Goal: Information Seeking & Learning: Check status

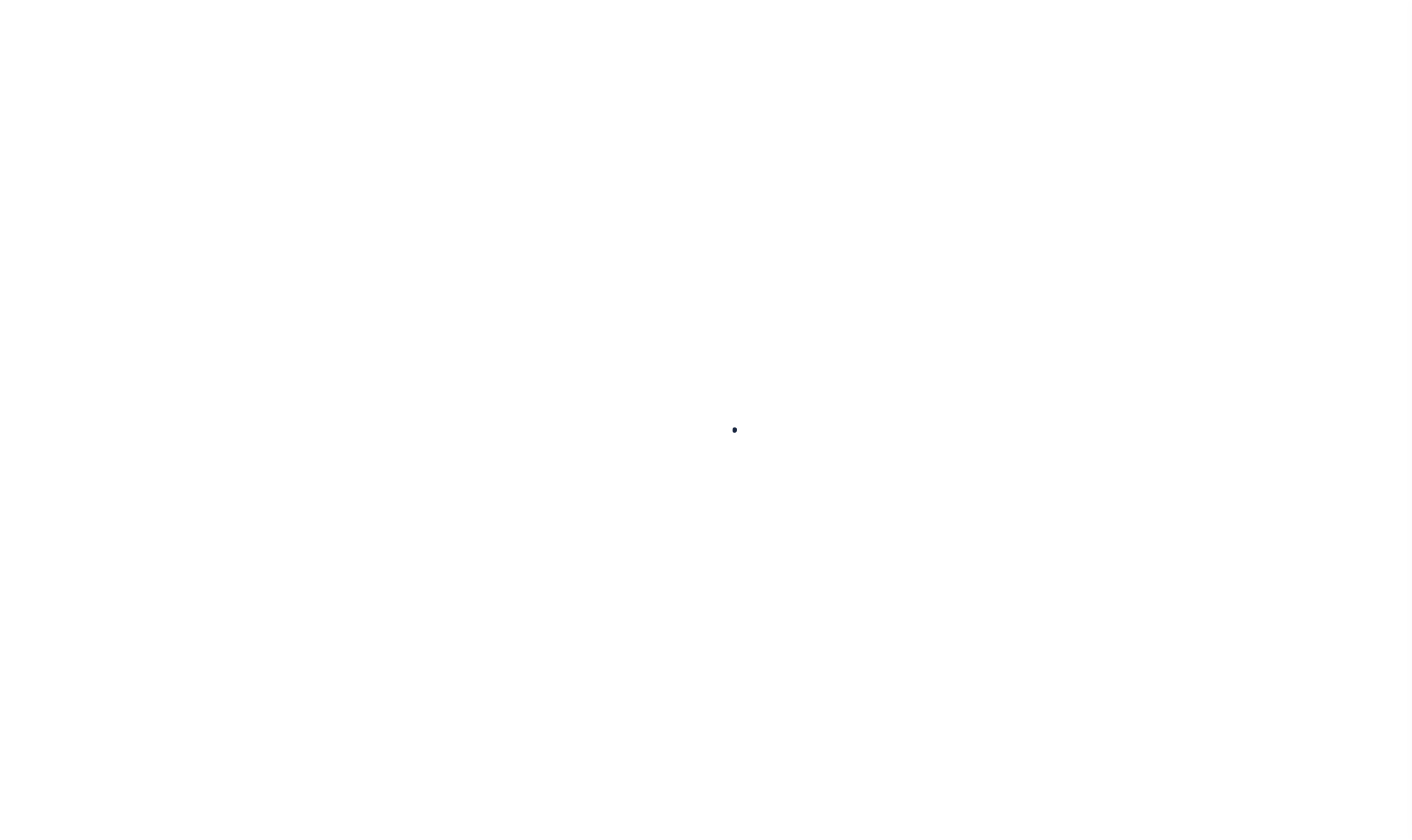
select select
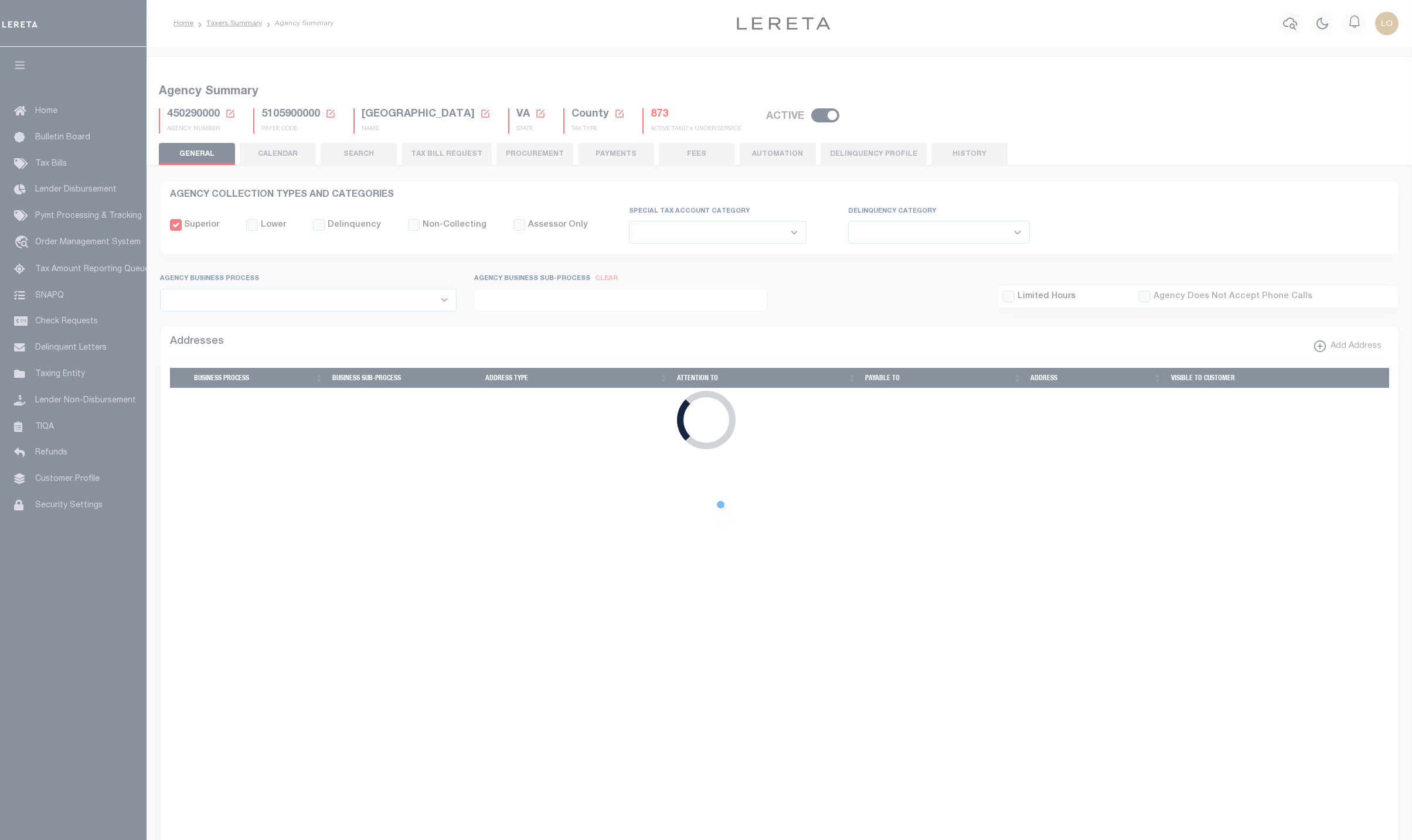
checkbox input "false"
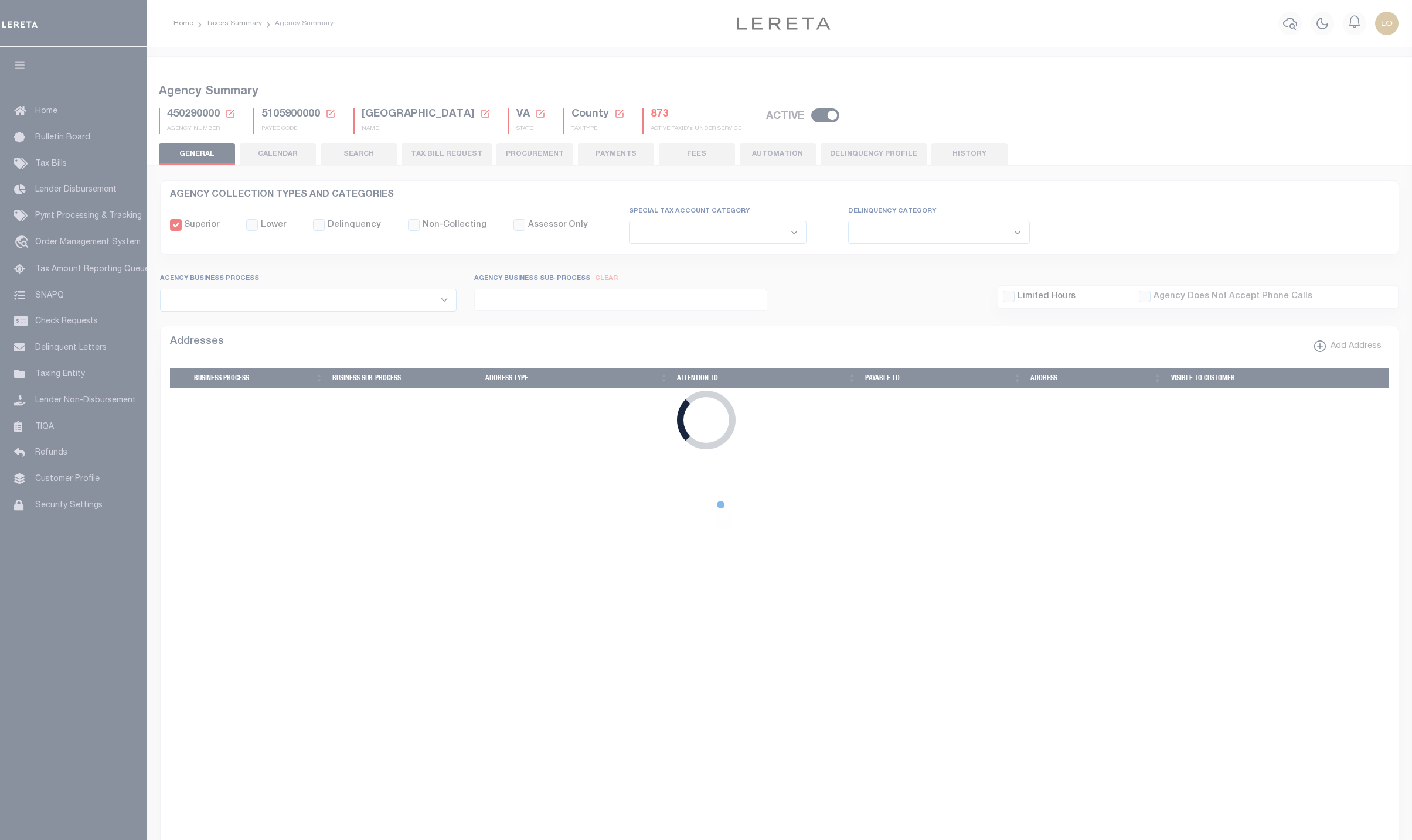
type input "5105900000"
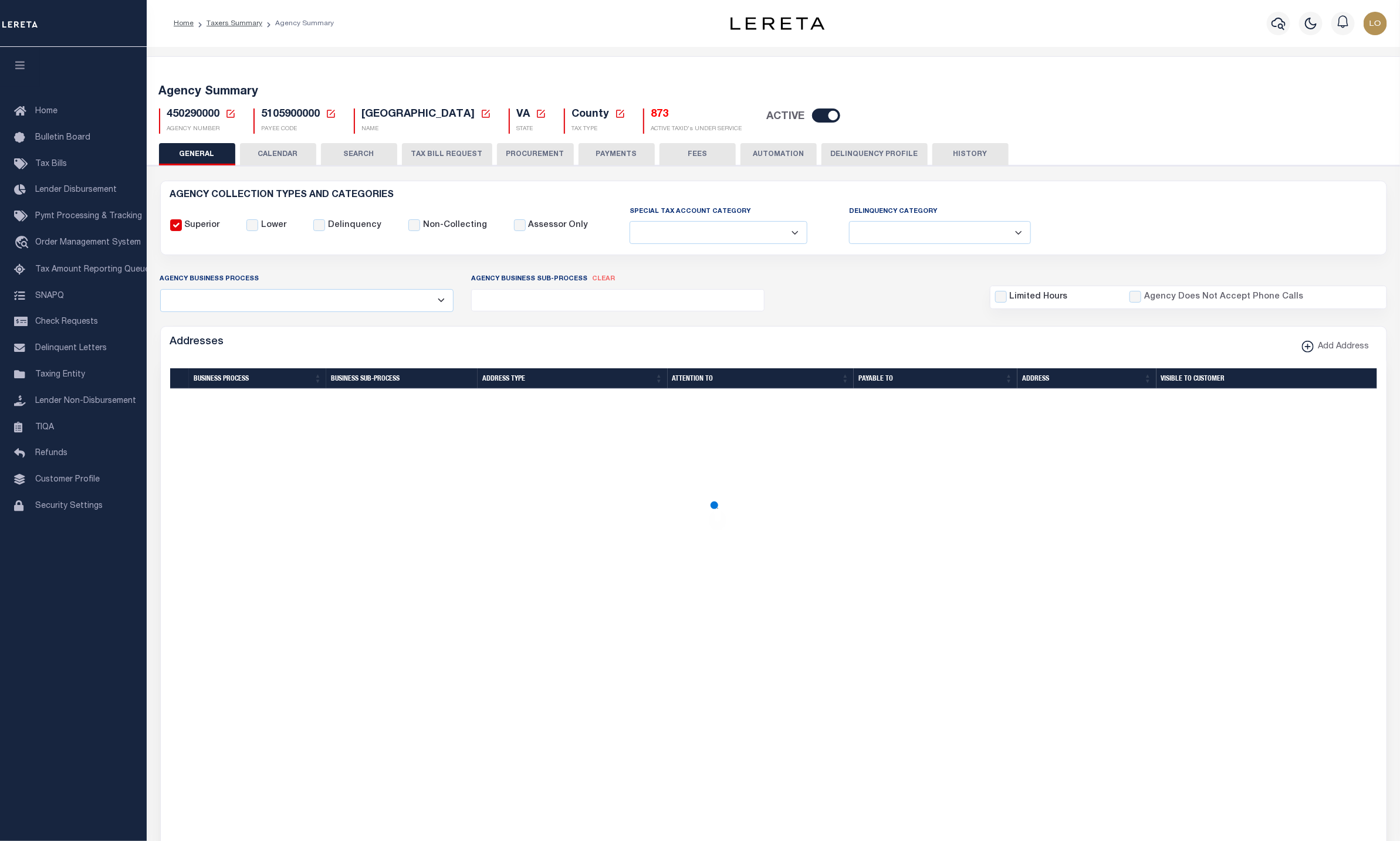
click at [286, 159] on button "CALENDAR" at bounding box center [278, 154] width 76 height 23
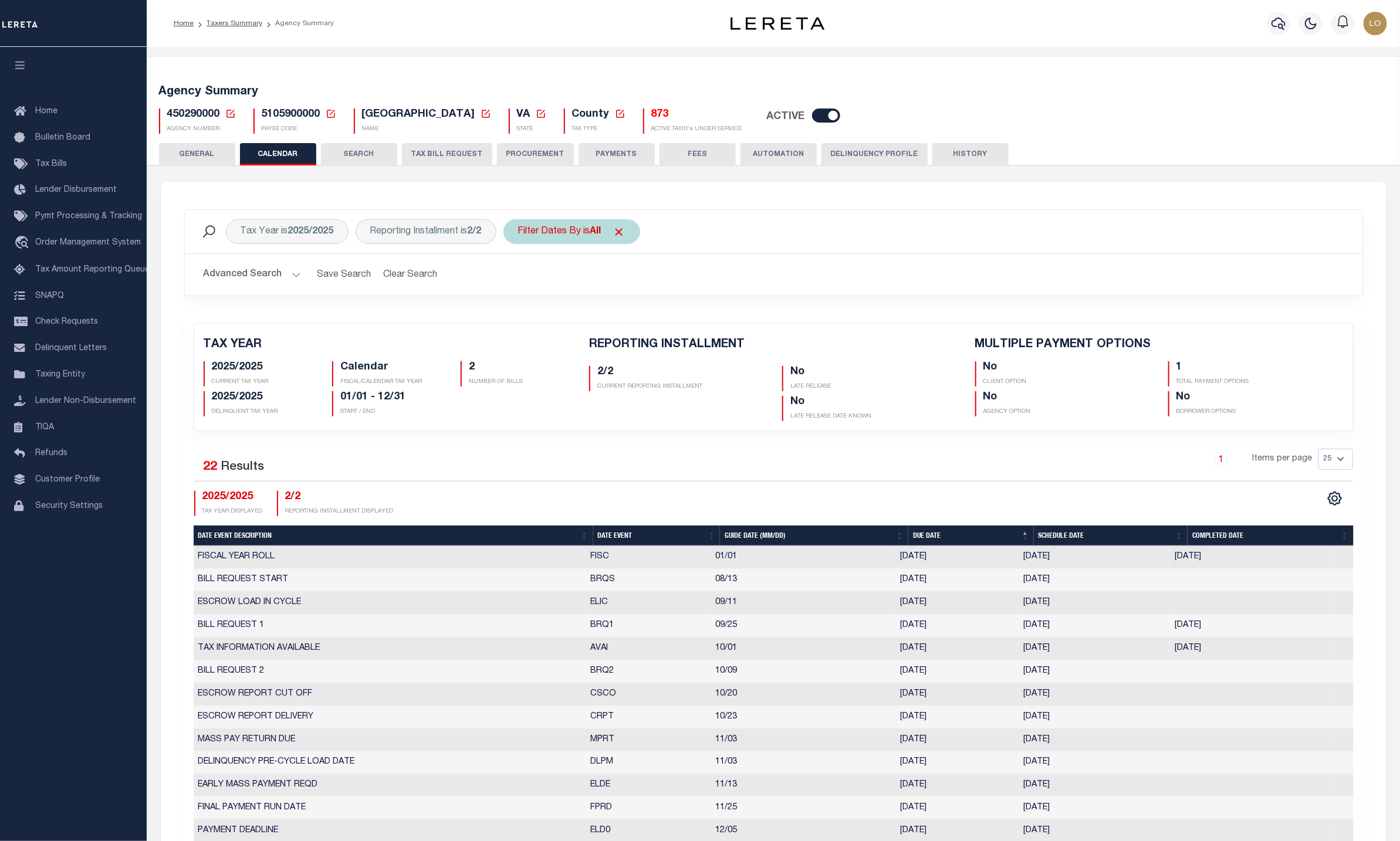
checkbox input "false"
type input "1"
click at [572, 238] on div "Filter Dates By is All" at bounding box center [571, 231] width 137 height 24
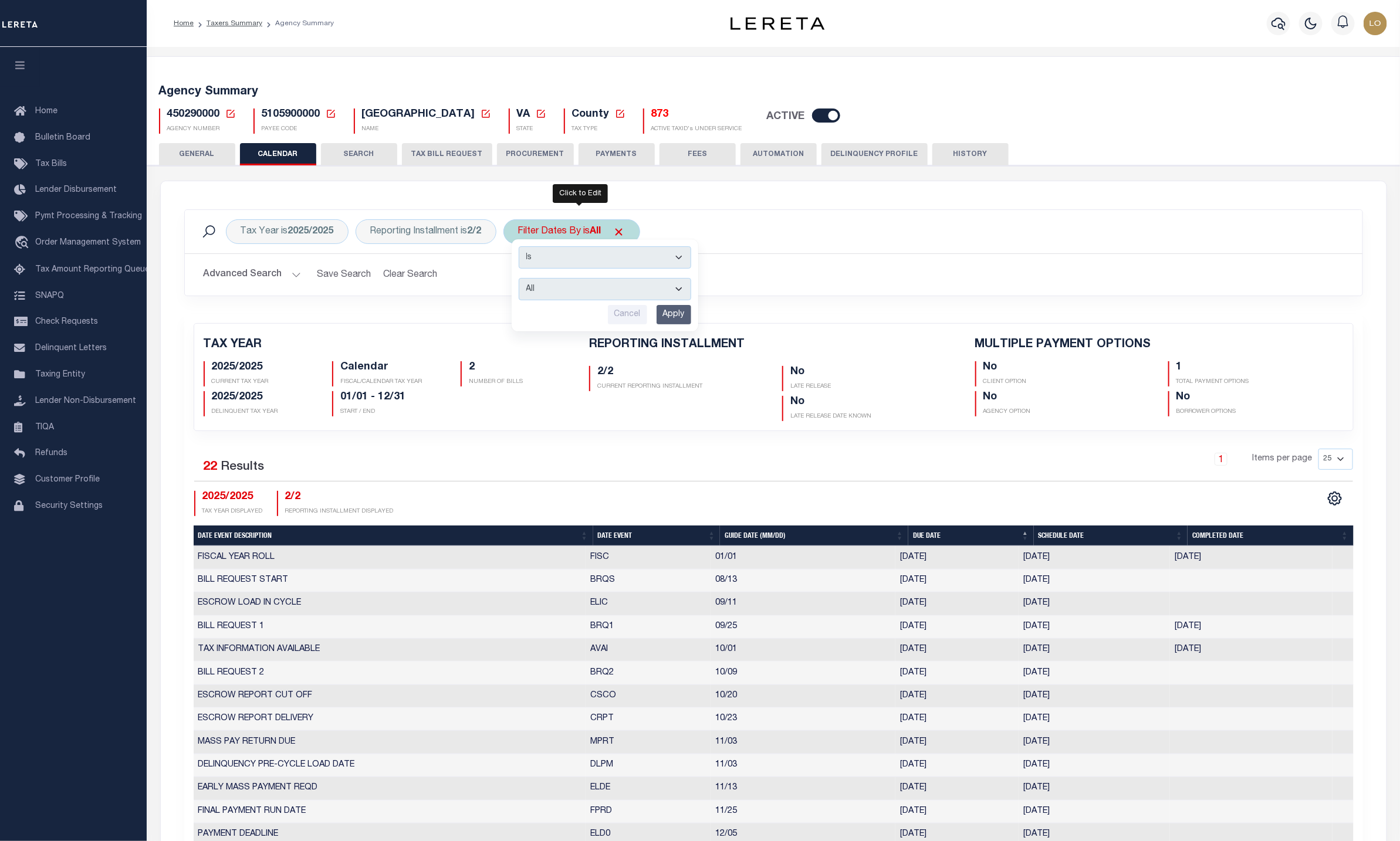
click at [569, 284] on select "Escrow Delinquency Customer Internal All" at bounding box center [604, 289] width 172 height 23
select select "1"
click at [525, 280] on select "Escrow Delinquency Customer Internal All" at bounding box center [604, 289] width 172 height 23
click at [673, 318] on input "Apply" at bounding box center [673, 314] width 34 height 19
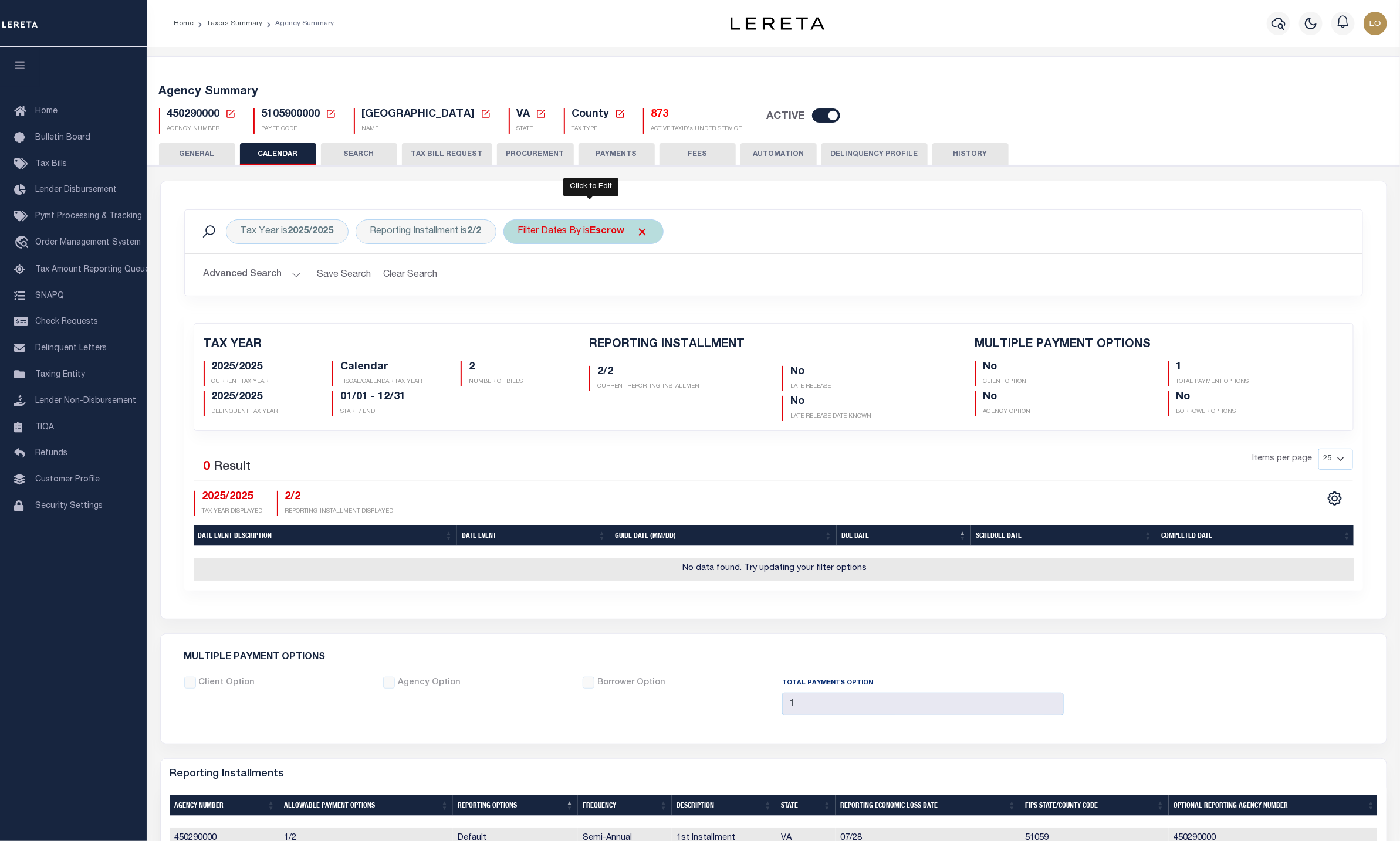
click at [603, 233] on b "Escrow" at bounding box center [608, 231] width 34 height 9
click at [560, 286] on select "Escrow Delinquency Customer Internal All" at bounding box center [604, 289] width 172 height 23
select select "2"
click at [525, 280] on select "Escrow Delinquency Customer Internal All" at bounding box center [604, 289] width 172 height 23
click at [670, 310] on input "Apply" at bounding box center [673, 314] width 34 height 19
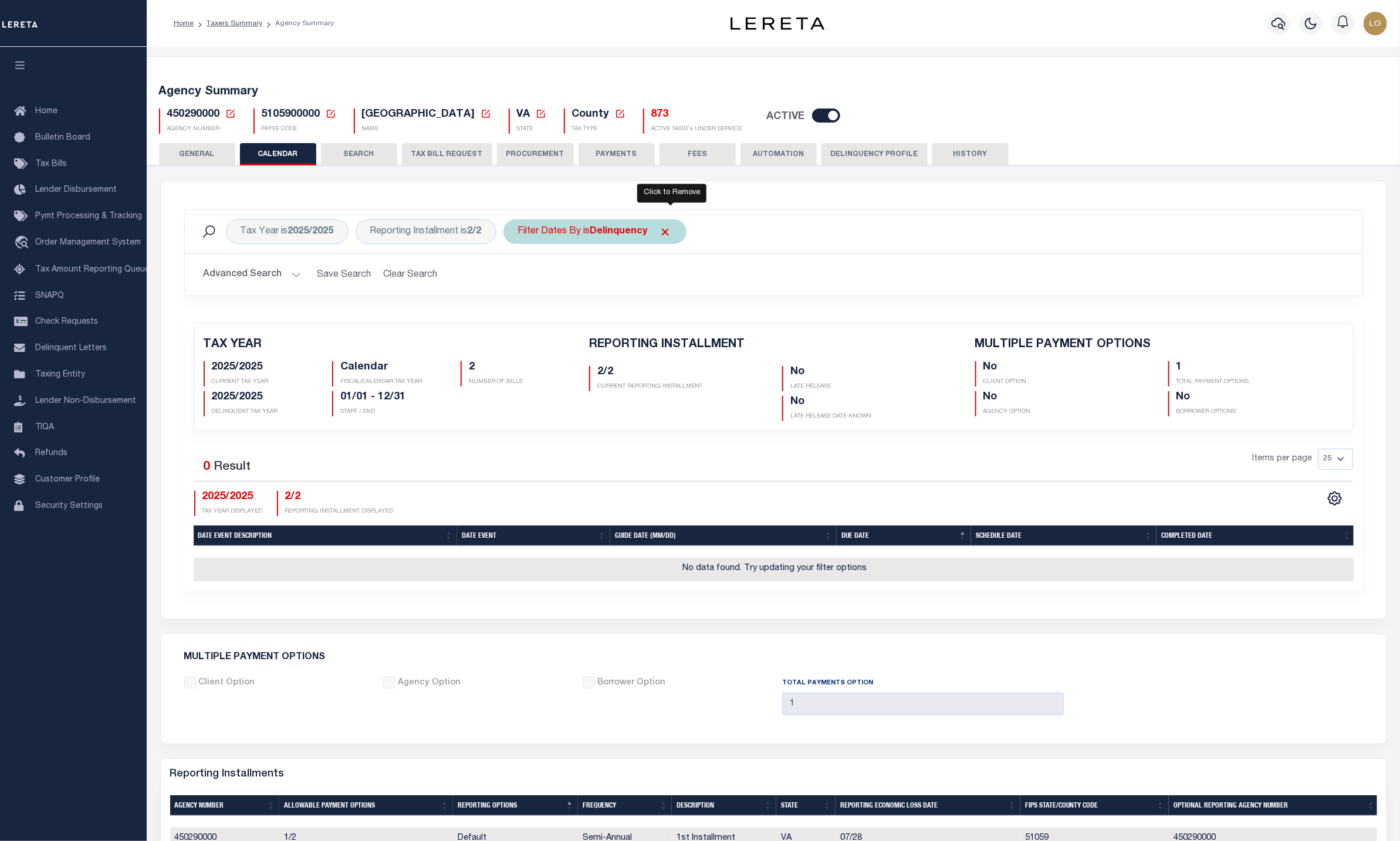
click at [672, 236] on span "Click to Remove" at bounding box center [666, 232] width 13 height 13
click at [847, 275] on h2 "Advanced Search Save Search Clear Search PayeeReportingEventDatesGridWrapper_dy…" at bounding box center [773, 275] width 1159 height 23
click at [421, 289] on div "Advanced Search Save Search Clear Search PayeeReportingEventDatesGridWrapper_dy…" at bounding box center [774, 275] width 1178 height 42
click at [421, 273] on button "Clear Search" at bounding box center [410, 275] width 64 height 23
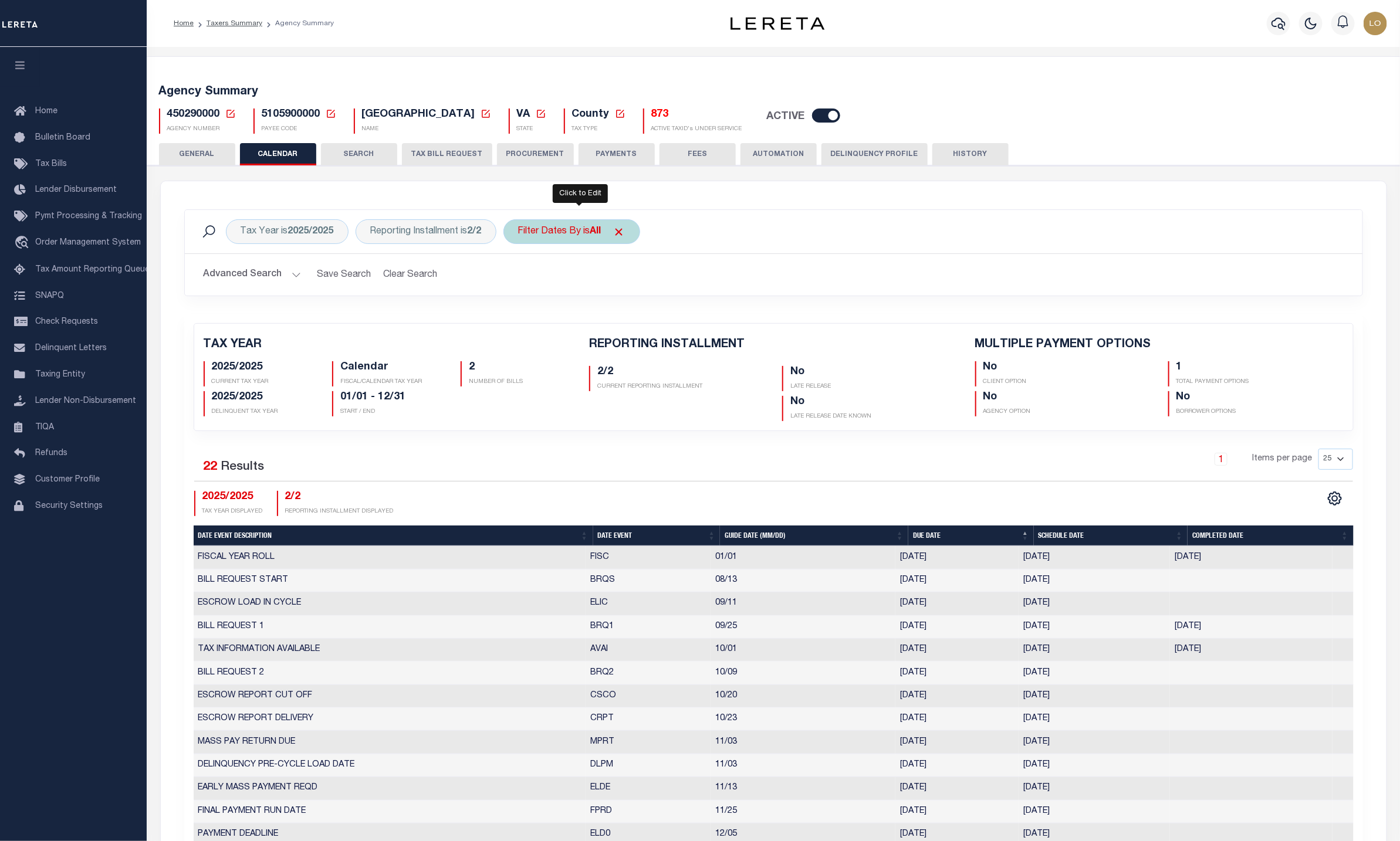
click at [562, 233] on div "Filter Dates By is All" at bounding box center [571, 231] width 137 height 24
select select "0"
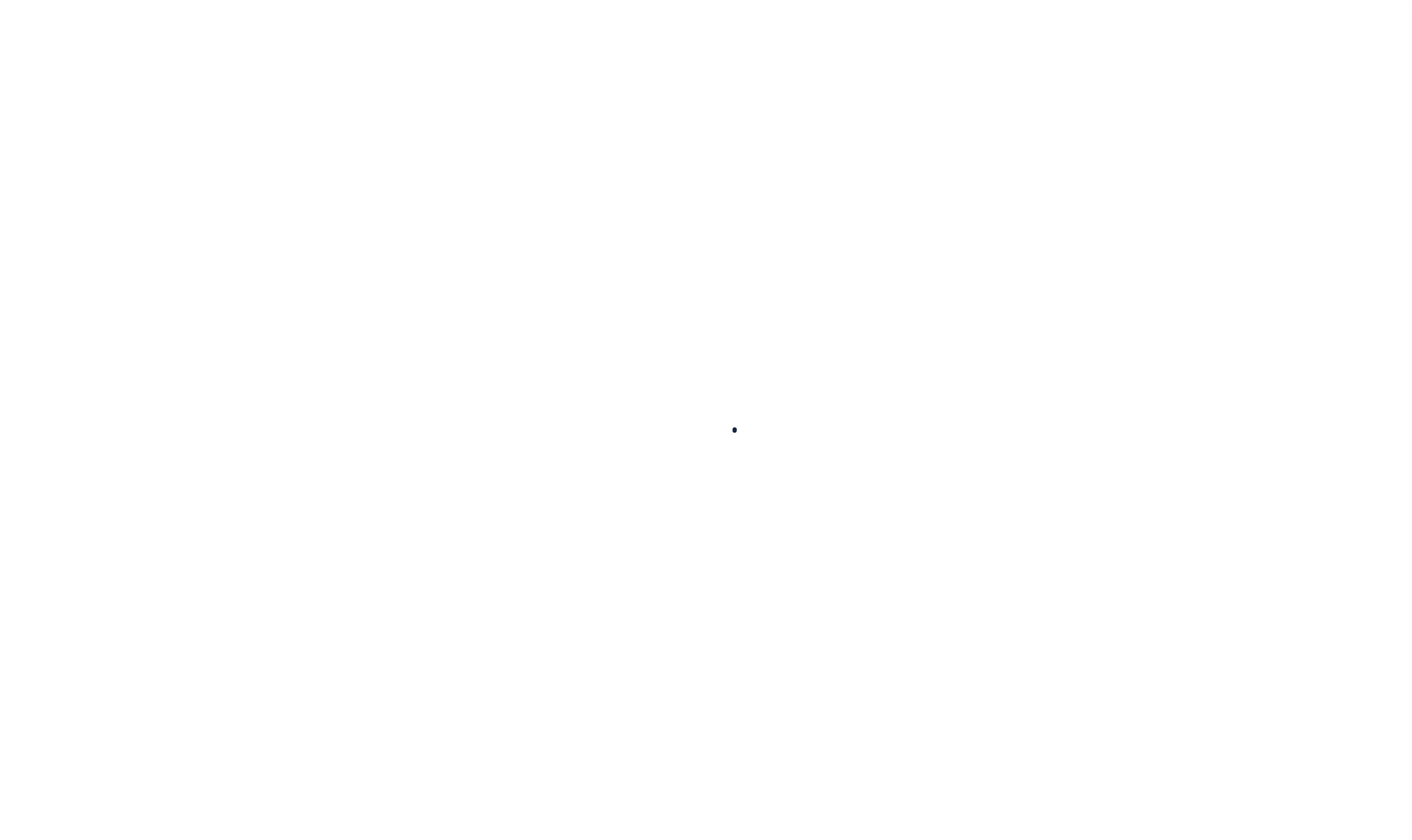
select select
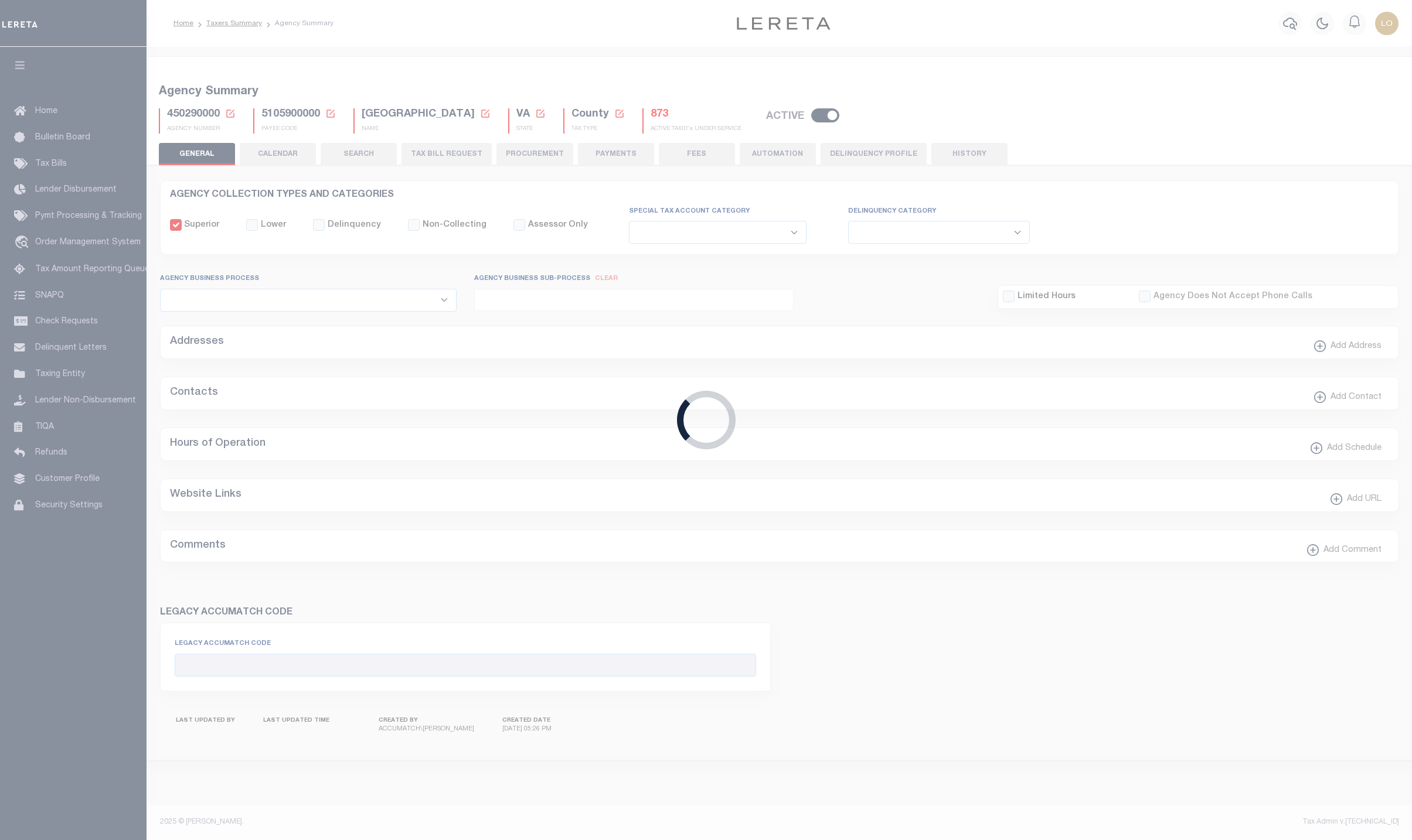
checkbox input "false"
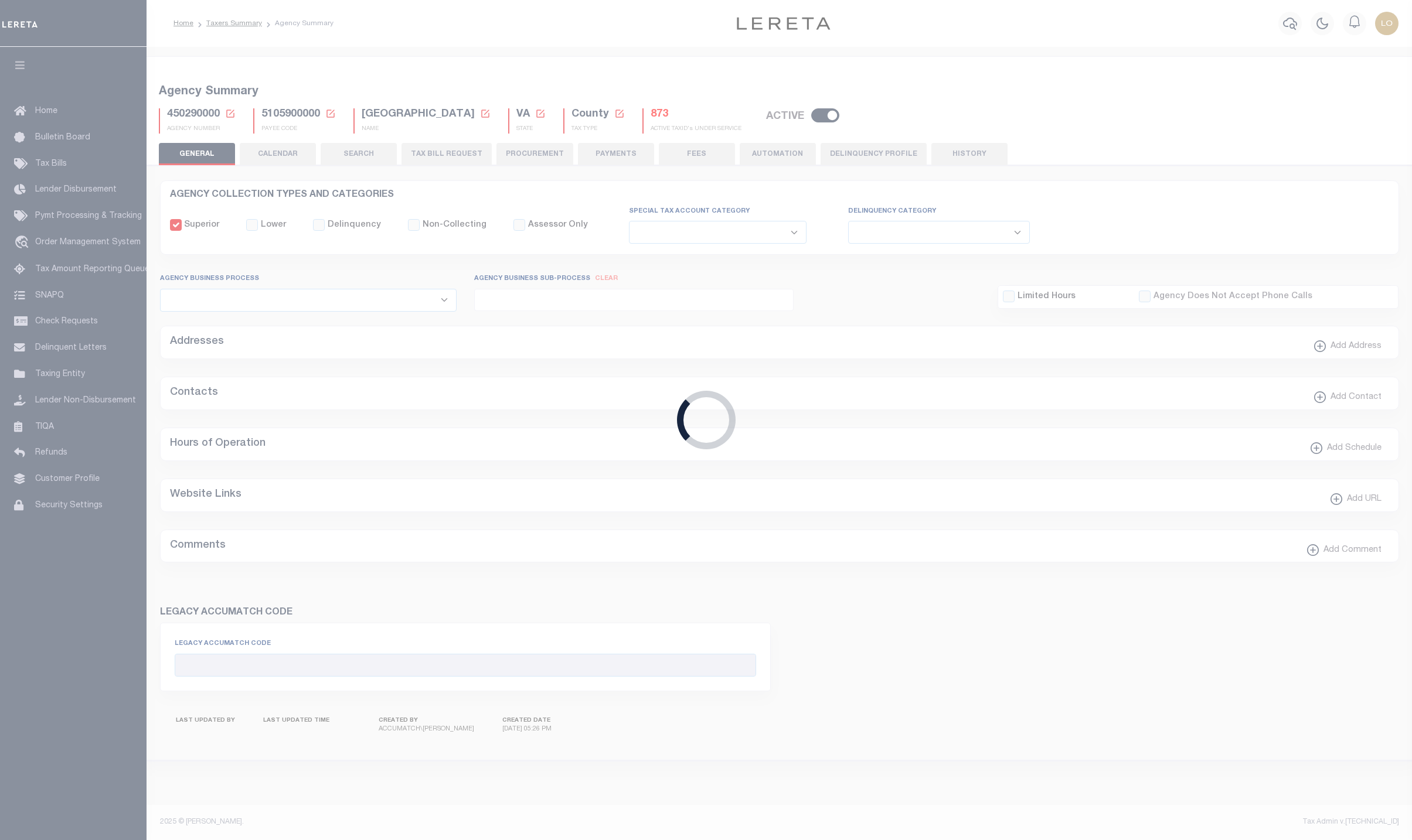
type input "5105900000"
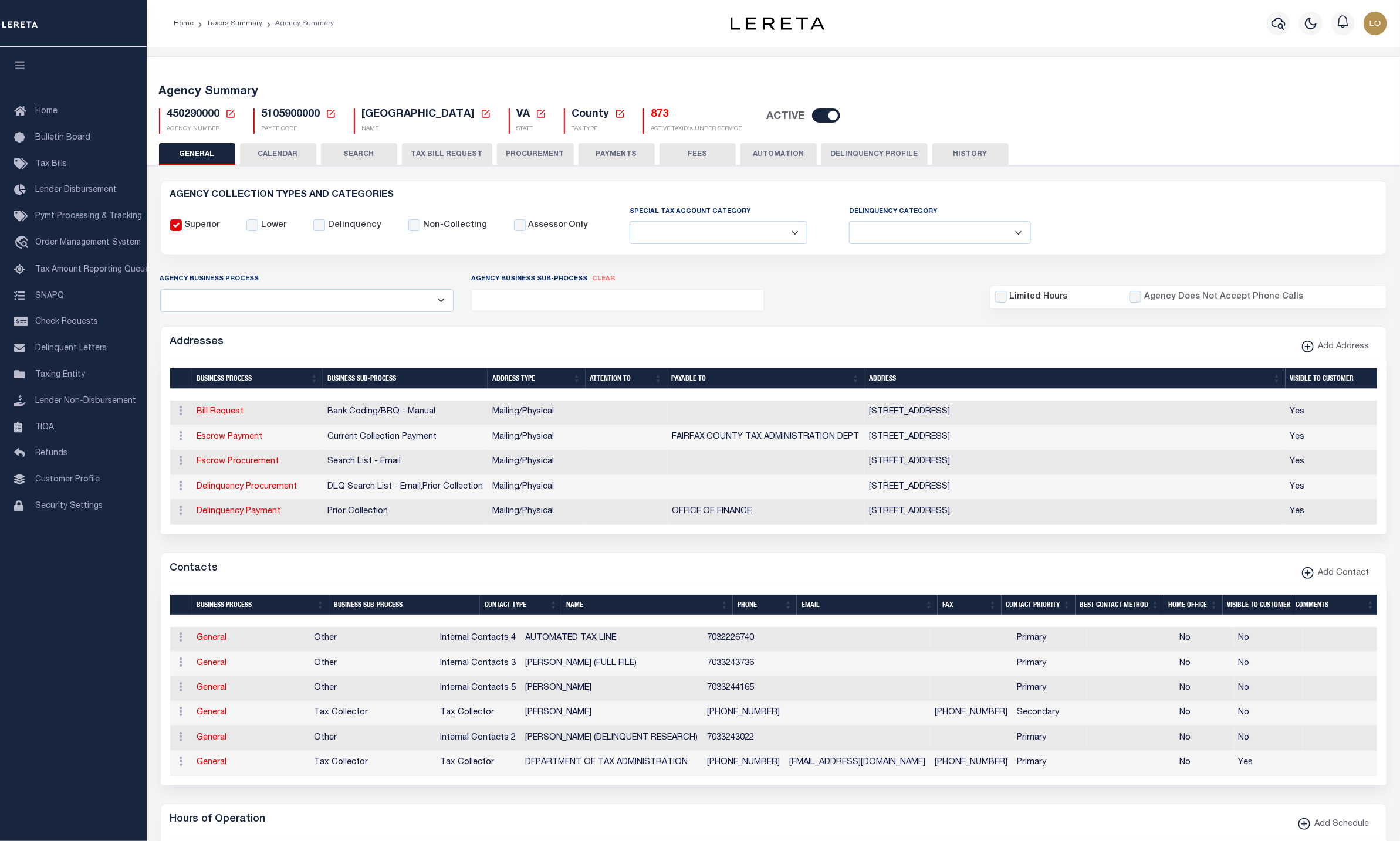
click at [286, 164] on button "CALENDAR" at bounding box center [278, 154] width 76 height 23
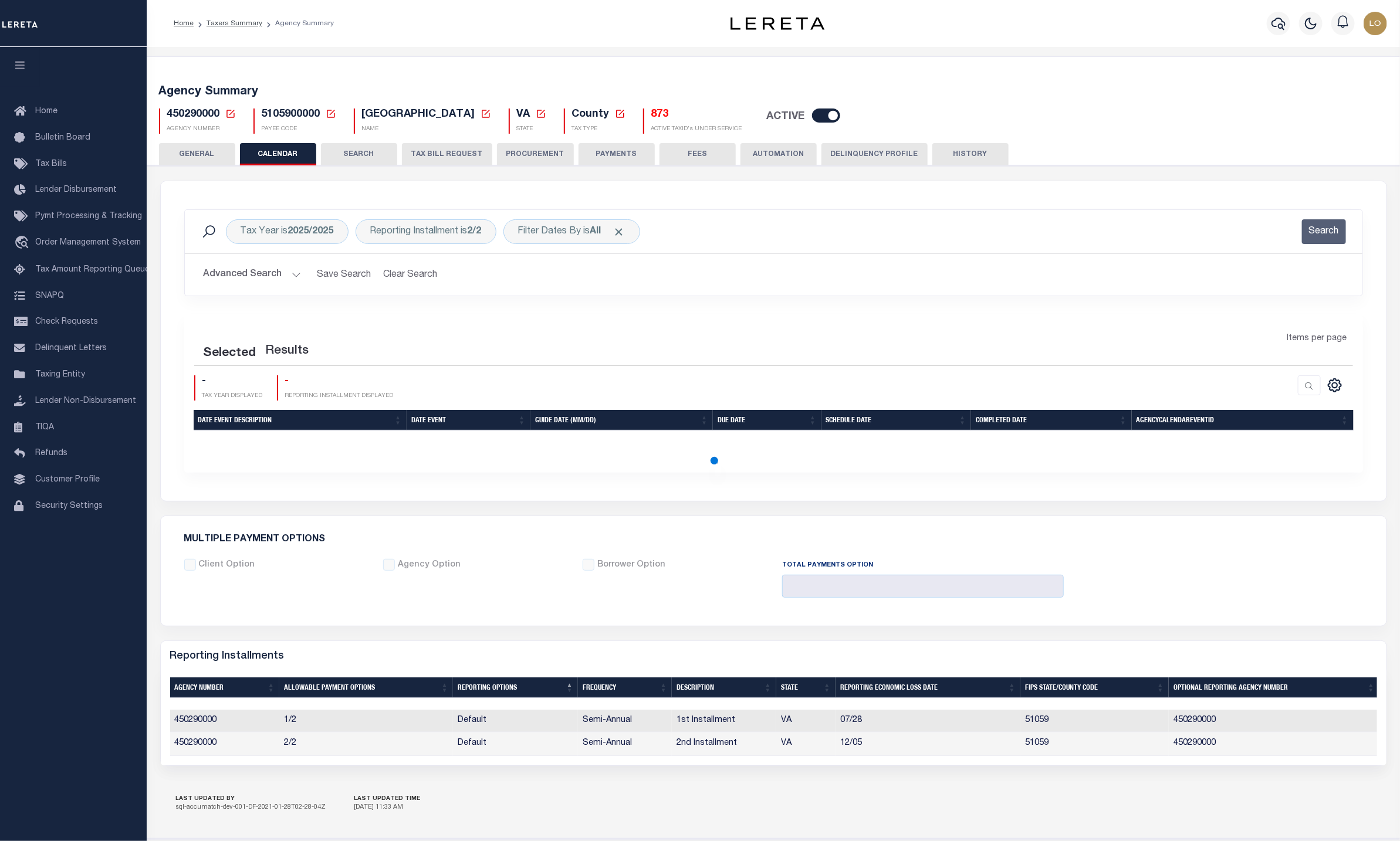
checkbox input "false"
type input "1"
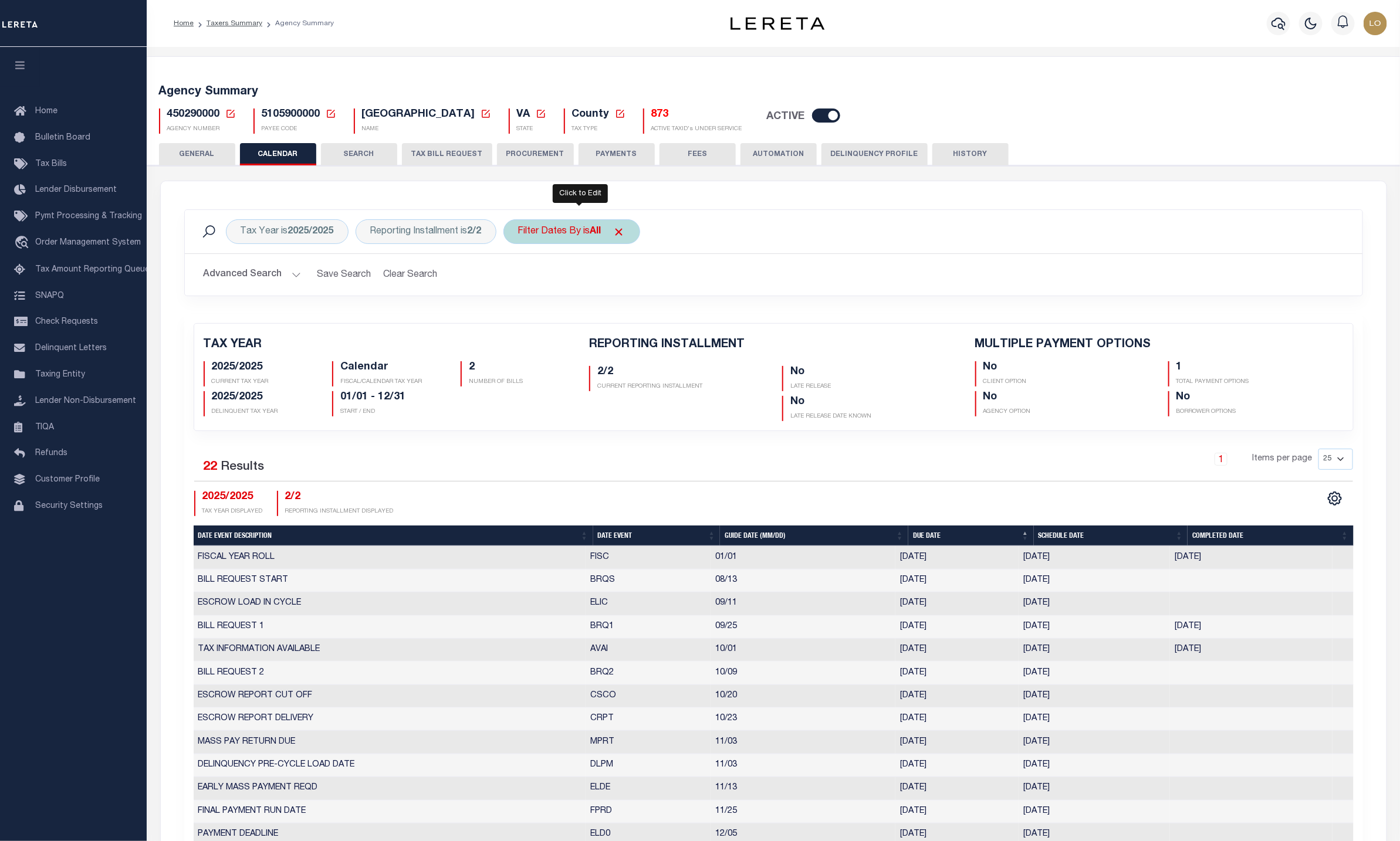
click at [572, 239] on div "Filter Dates By is All" at bounding box center [571, 231] width 137 height 24
click at [577, 287] on select "Escrow Delinquency Customer Internal All" at bounding box center [604, 289] width 172 height 23
select select "1"
click at [525, 280] on select "Escrow Delinquency Customer Internal All" at bounding box center [604, 289] width 172 height 23
click at [683, 316] on input "Apply" at bounding box center [673, 314] width 34 height 19
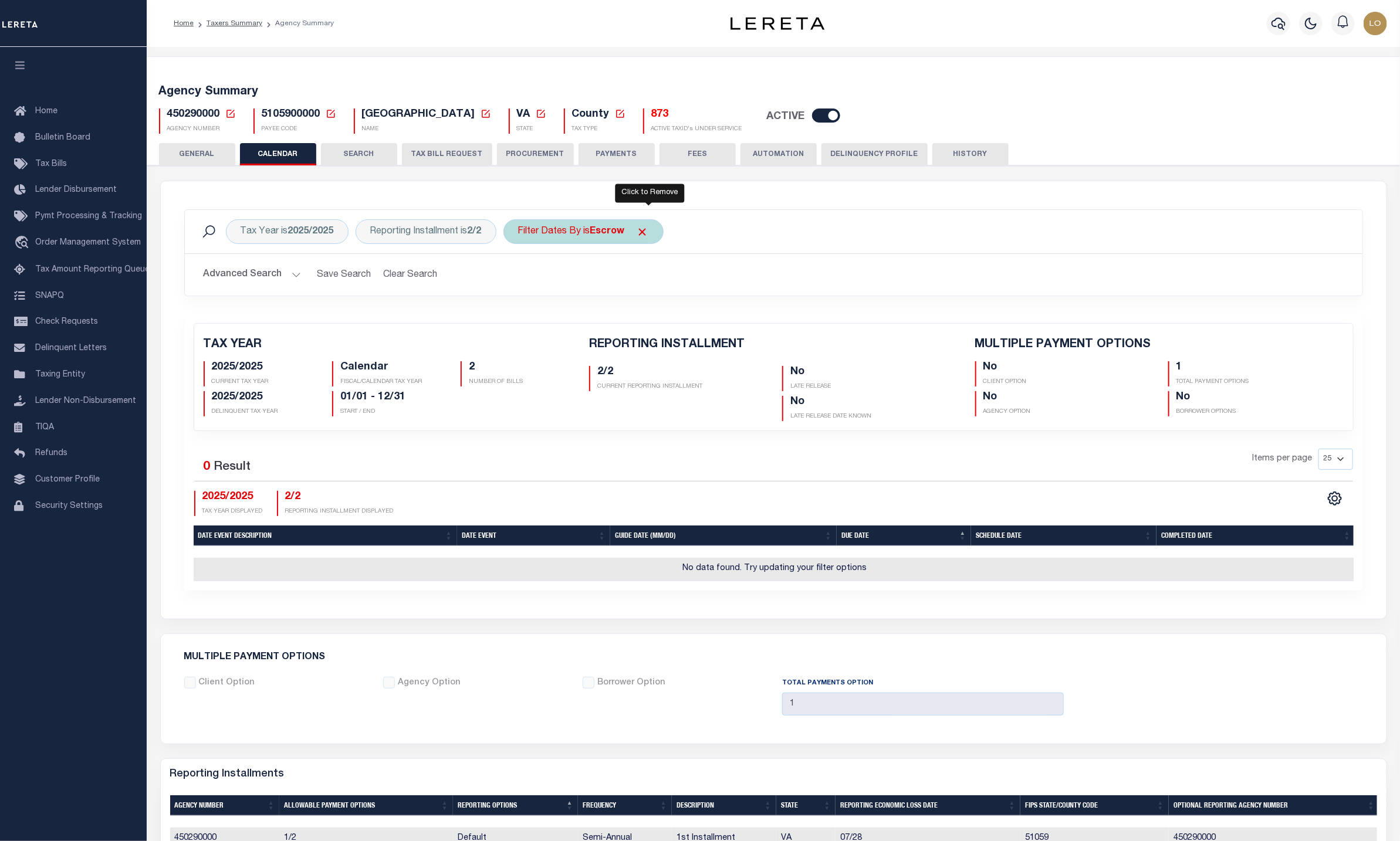
click at [649, 234] on span "Click to Remove" at bounding box center [643, 232] width 13 height 13
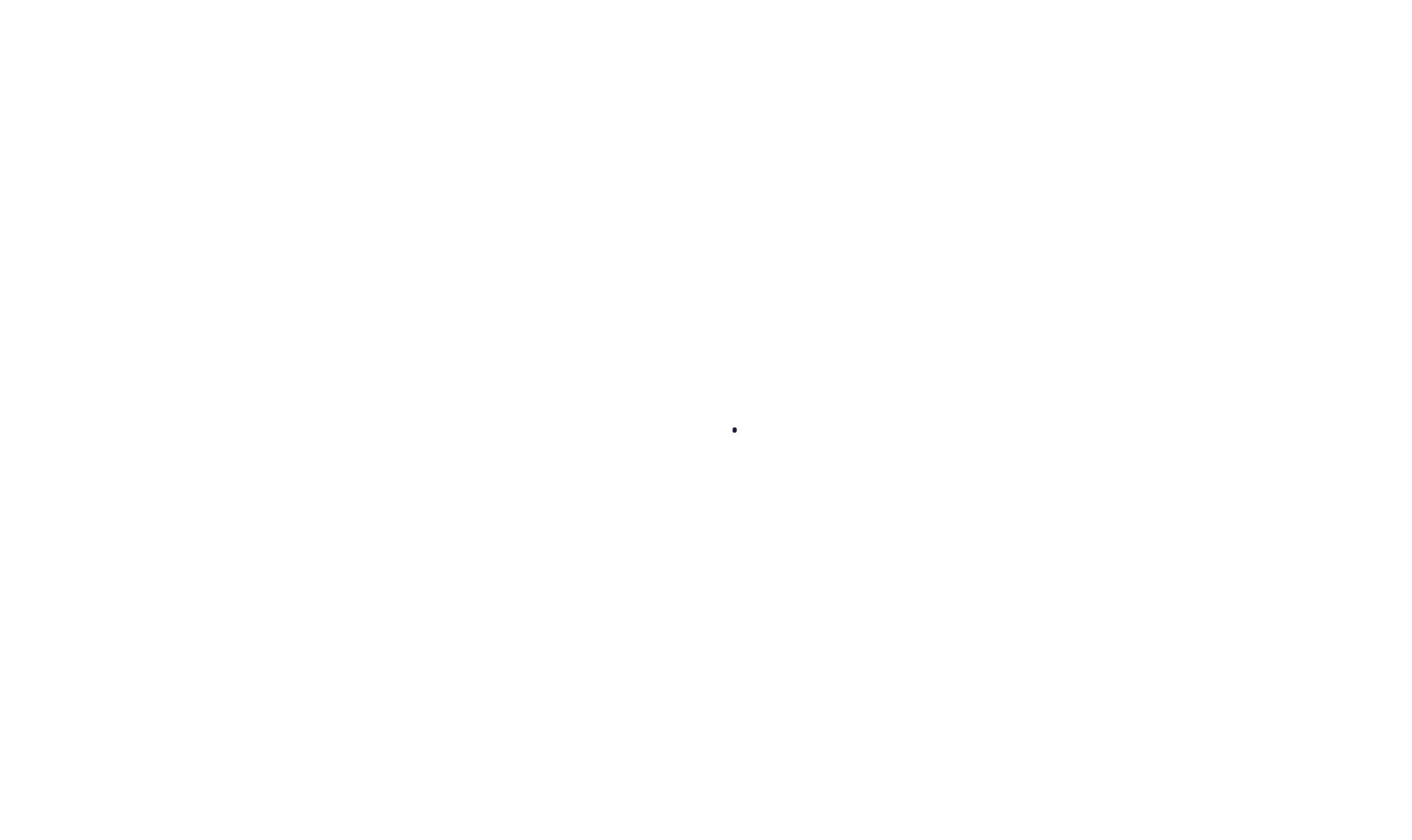
select select
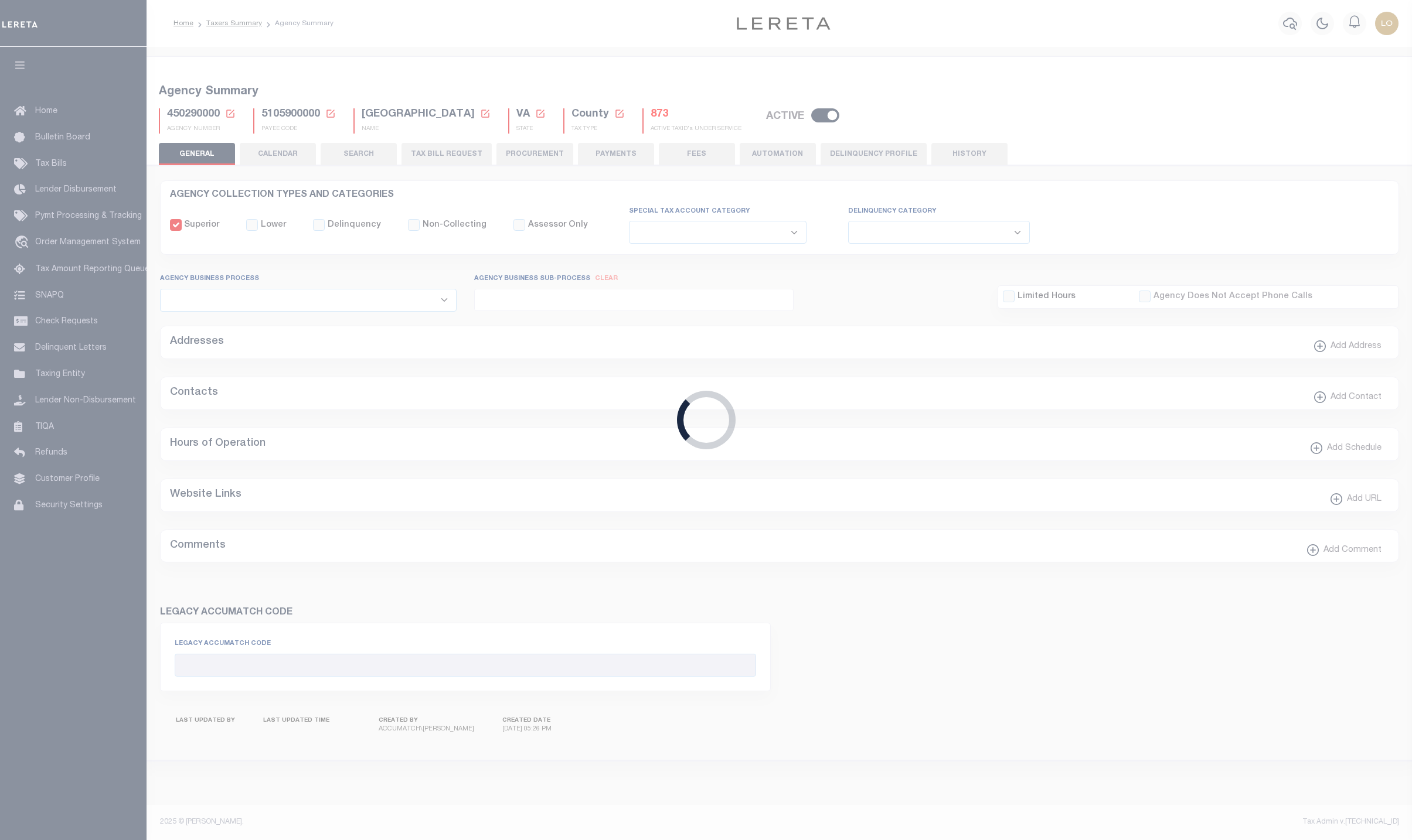
checkbox input "false"
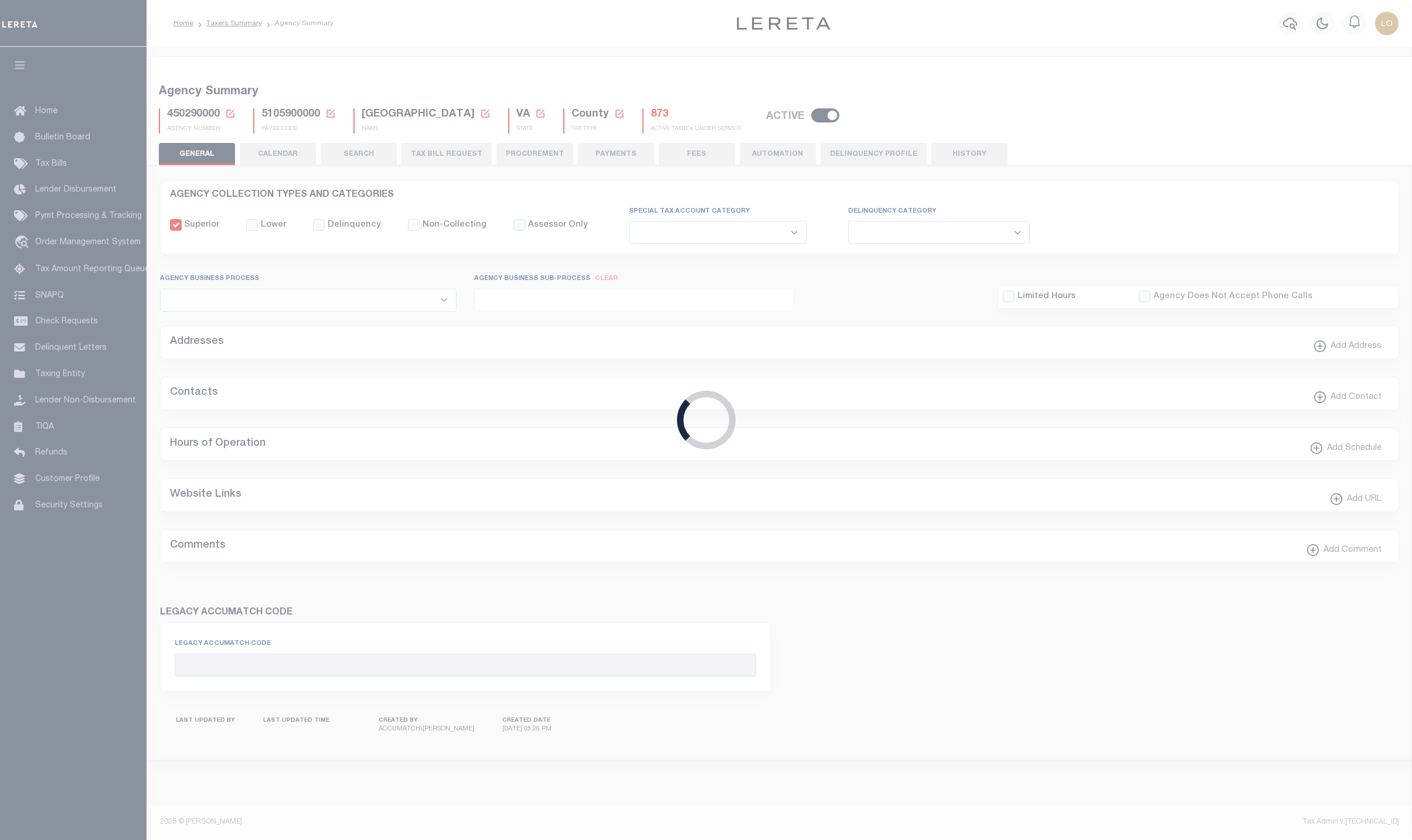
type input "5105900000"
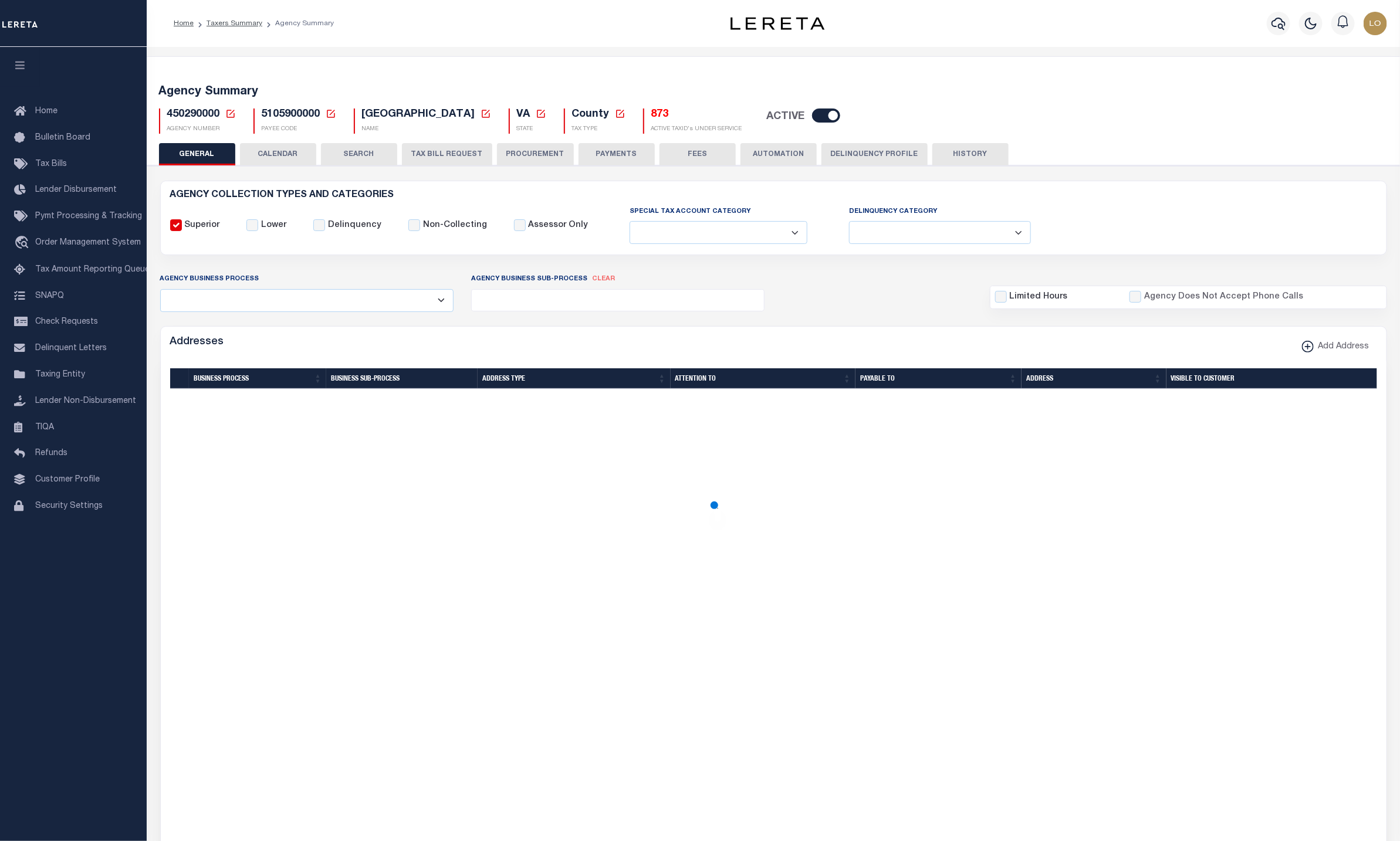
click at [284, 156] on button "CALENDAR" at bounding box center [278, 154] width 76 height 23
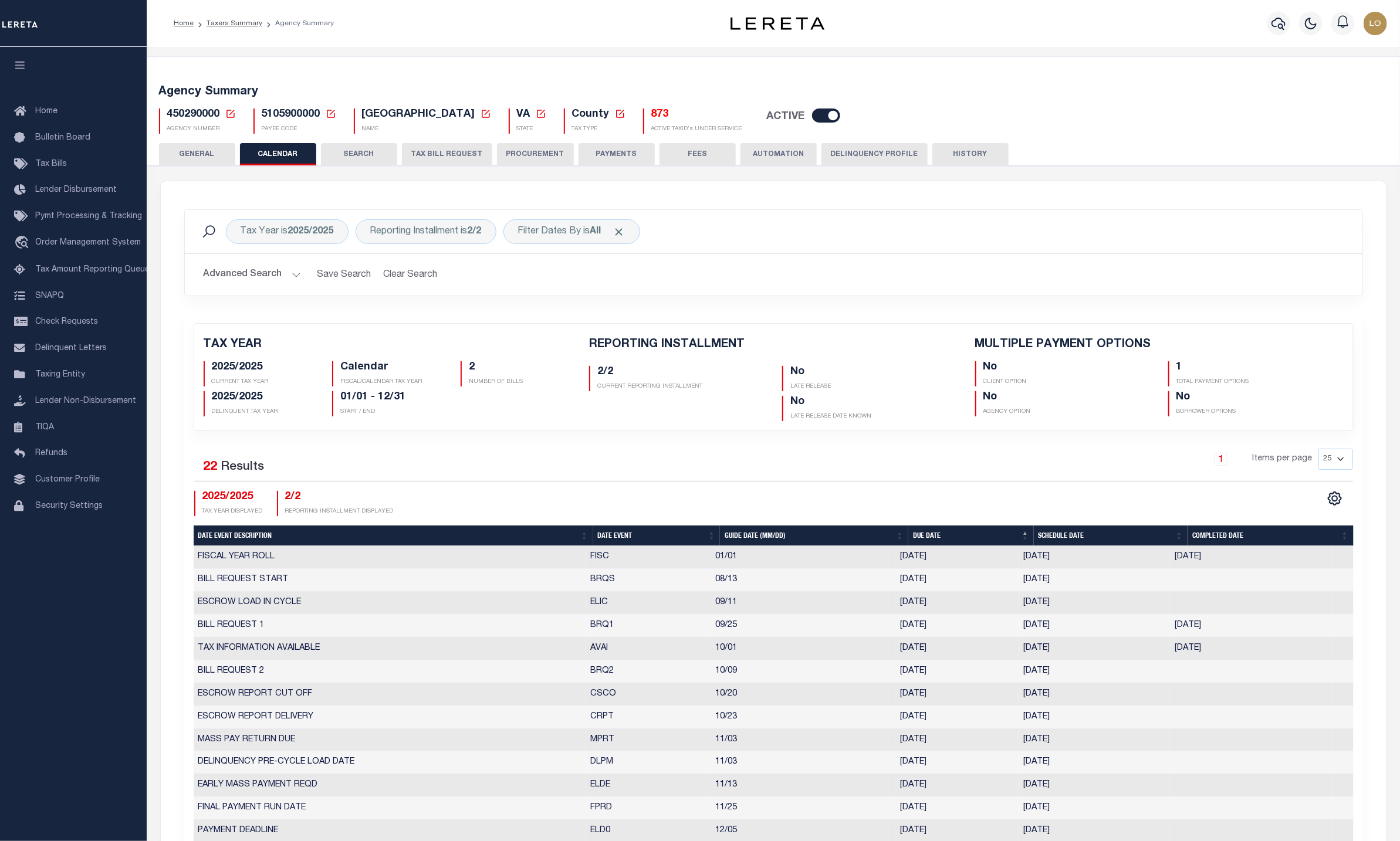
checkbox input "false"
type input "1"
click at [588, 231] on div "Filter Dates By is All" at bounding box center [571, 231] width 137 height 24
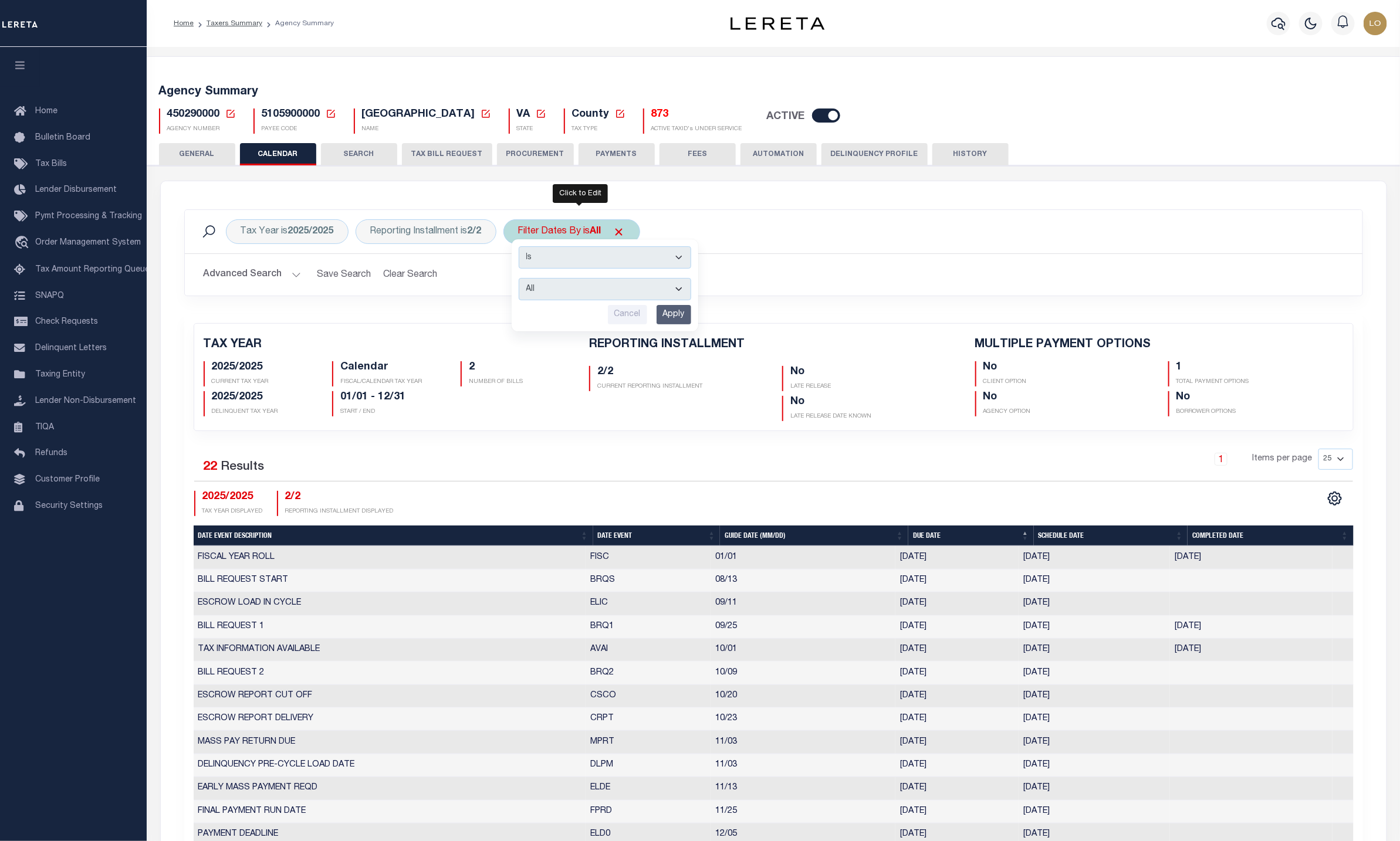
click at [675, 291] on select "Escrow Delinquency Customer Internal All" at bounding box center [604, 289] width 172 height 23
select select "1"
click at [525, 280] on select "Escrow Delinquency Customer Internal All" at bounding box center [604, 289] width 172 height 23
click at [685, 321] on input "Apply" at bounding box center [673, 314] width 34 height 19
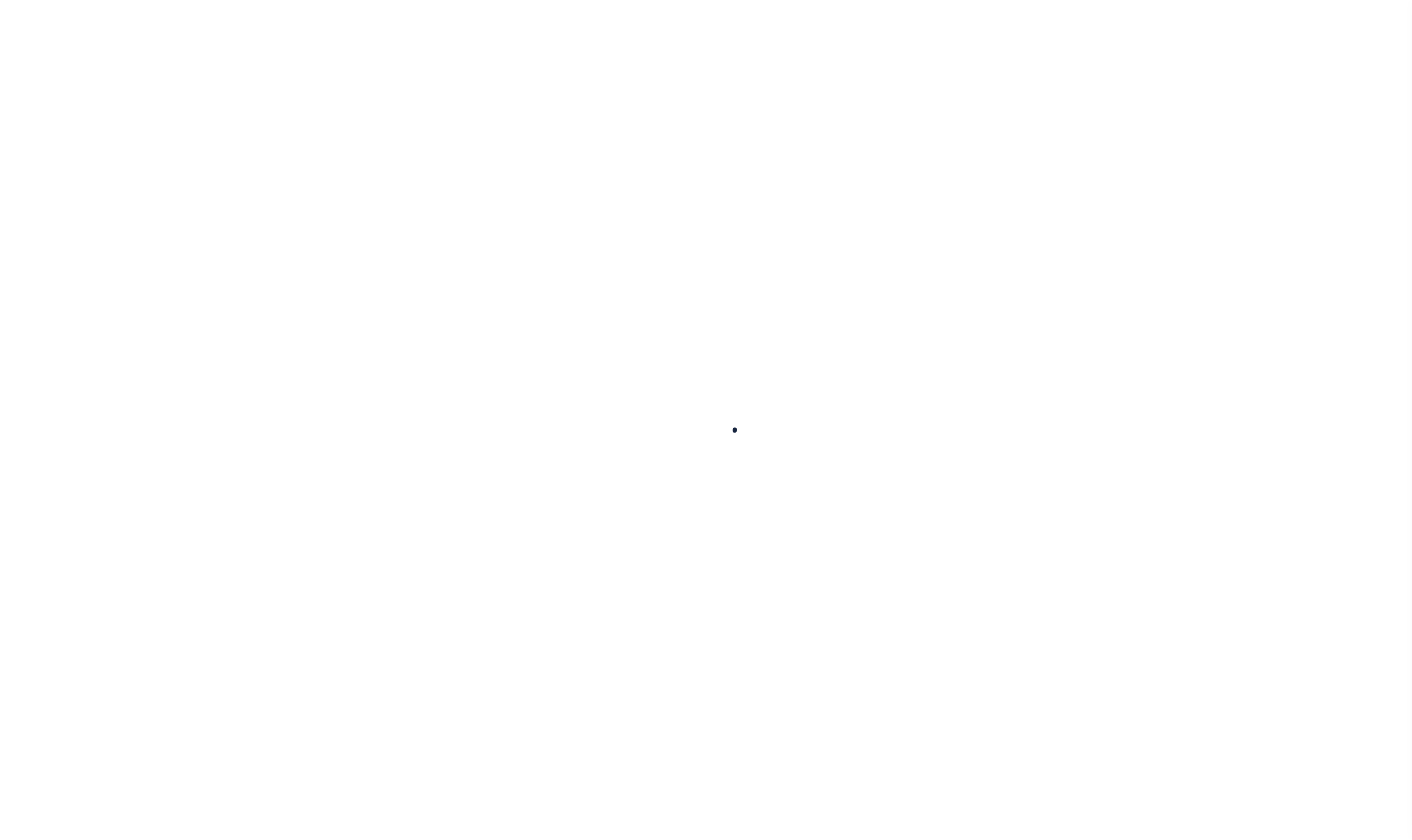
select select
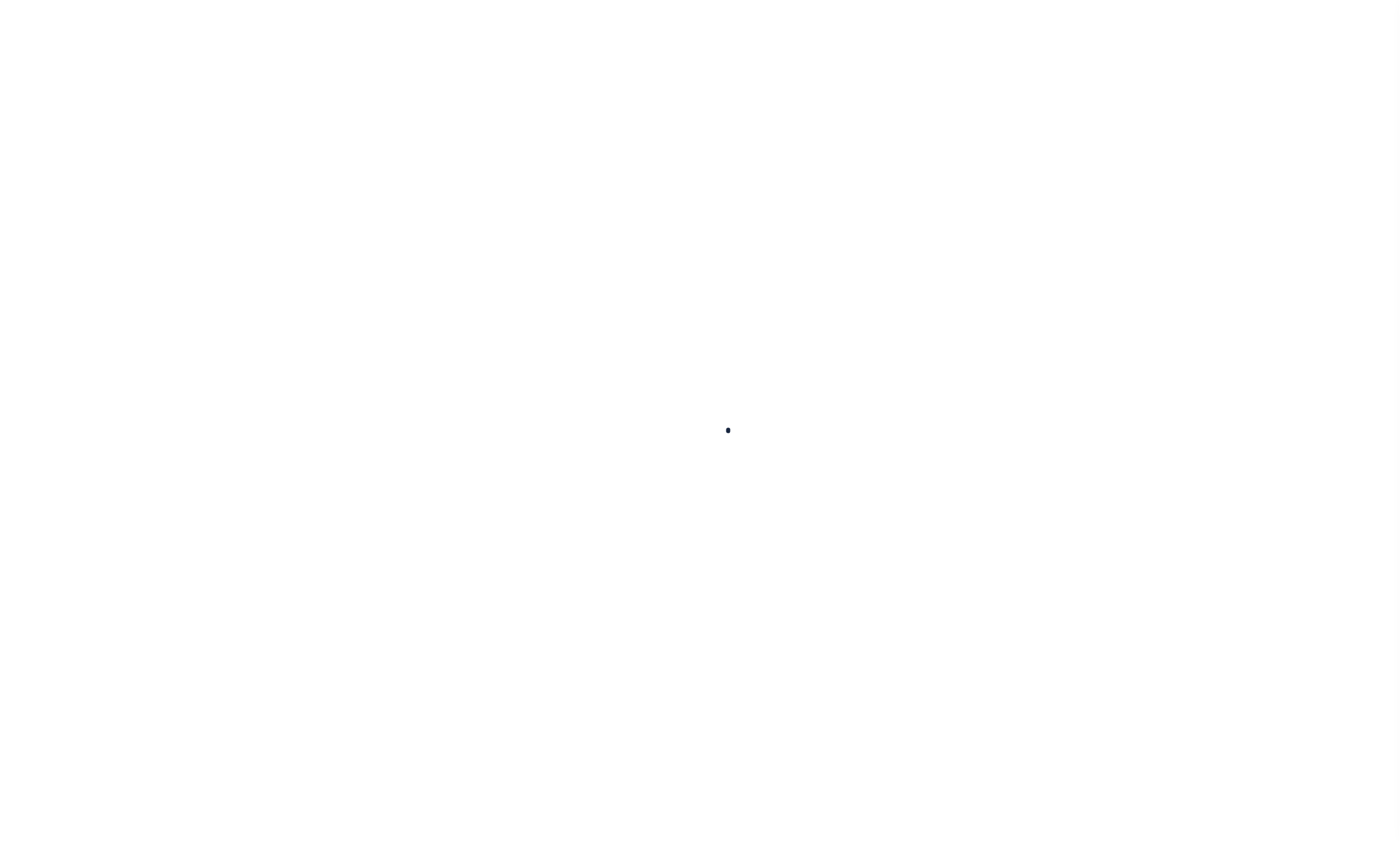
checkbox input "false"
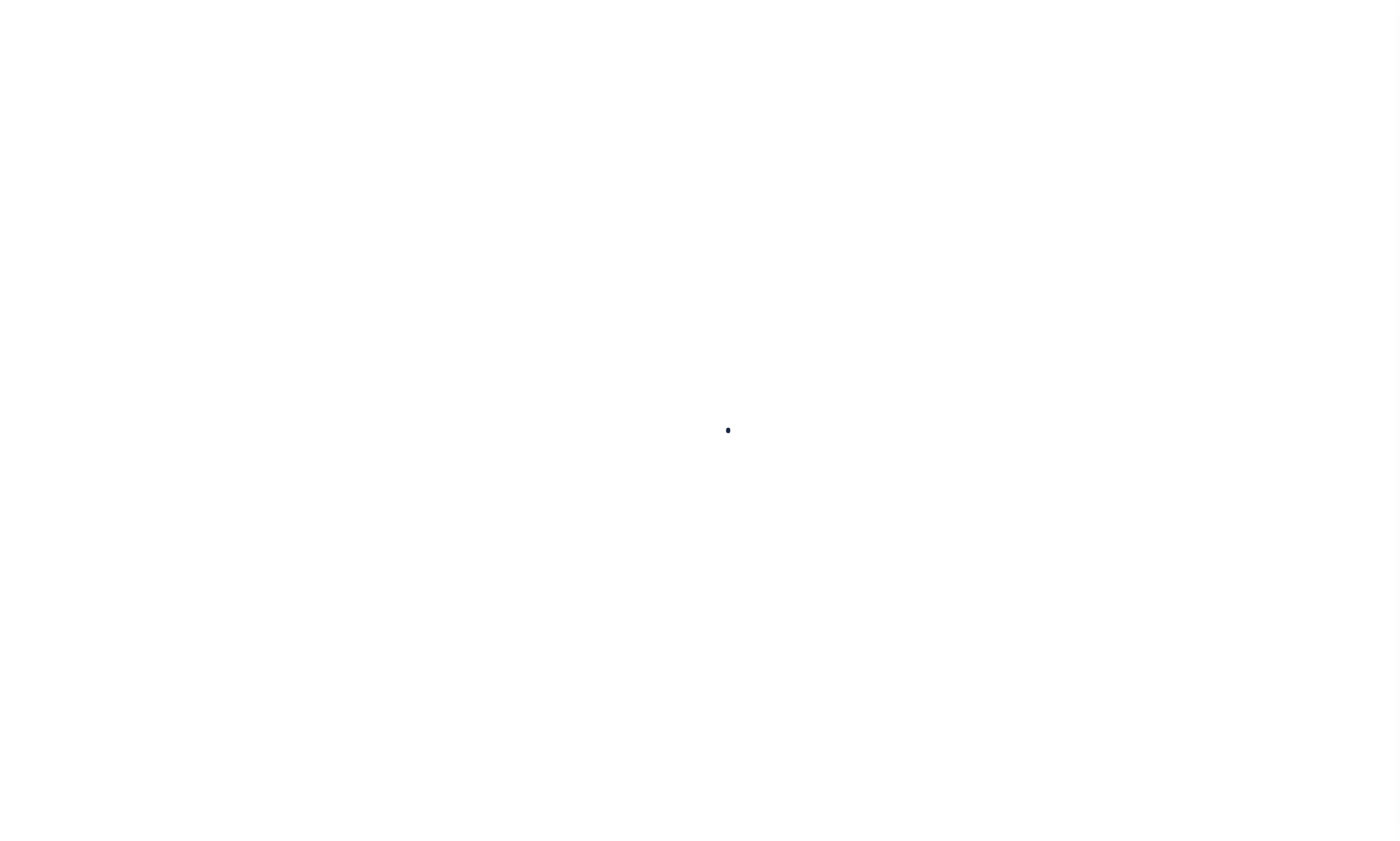
type input "5105900000"
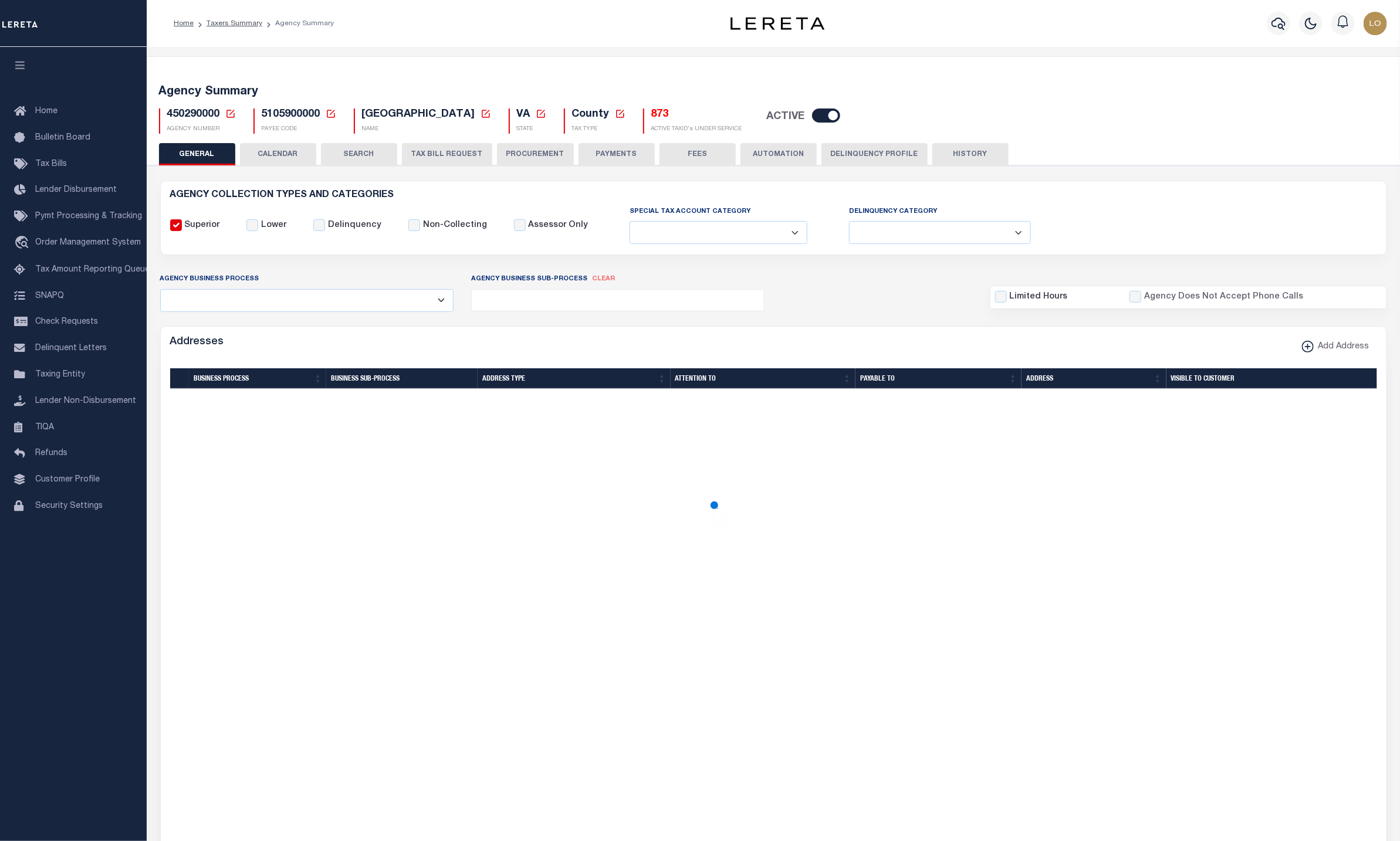
click at [282, 153] on button "CALENDAR" at bounding box center [278, 154] width 76 height 23
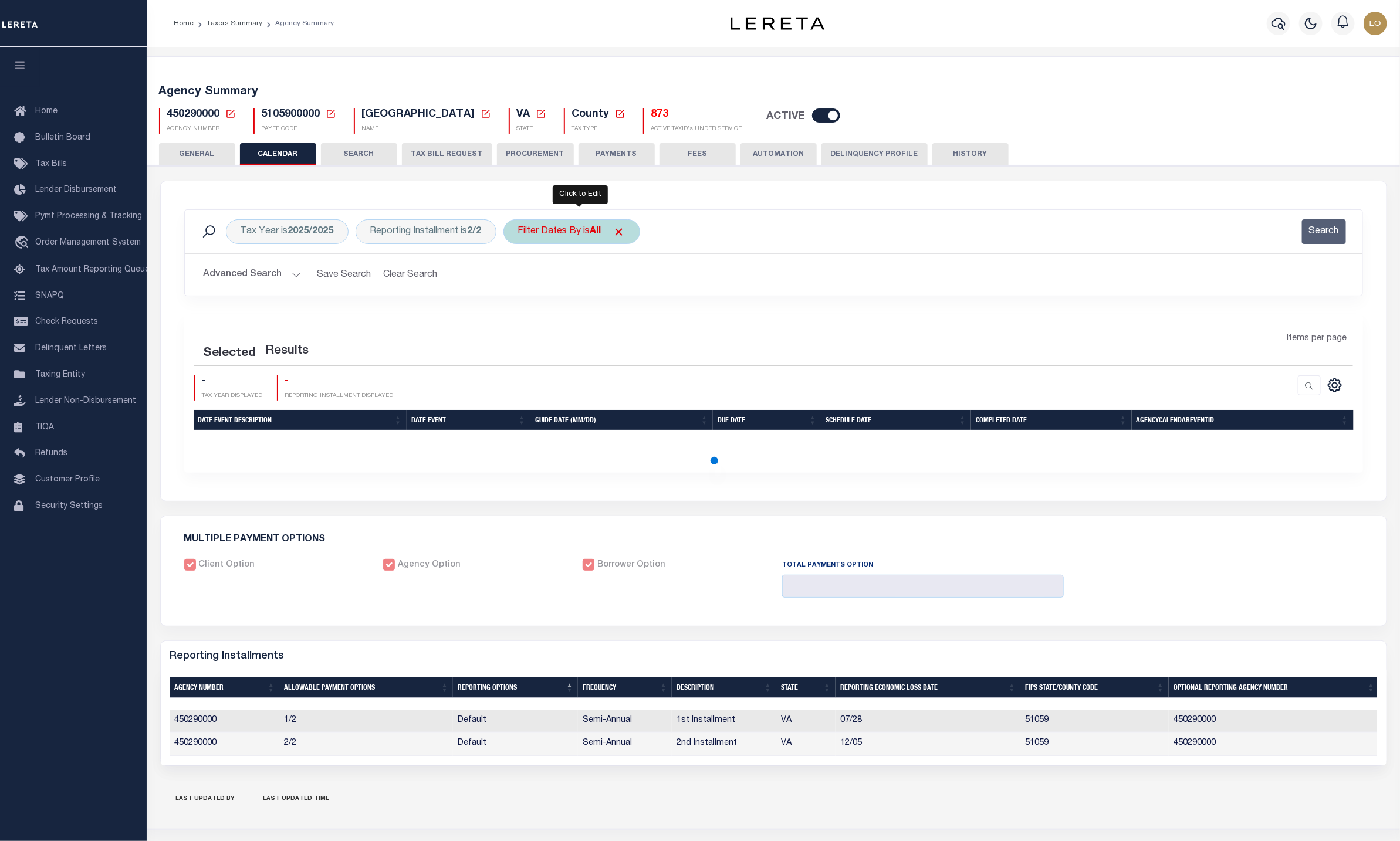
click at [571, 238] on div "Filter Dates By is All" at bounding box center [571, 231] width 137 height 24
select select "0"
checkbox input "false"
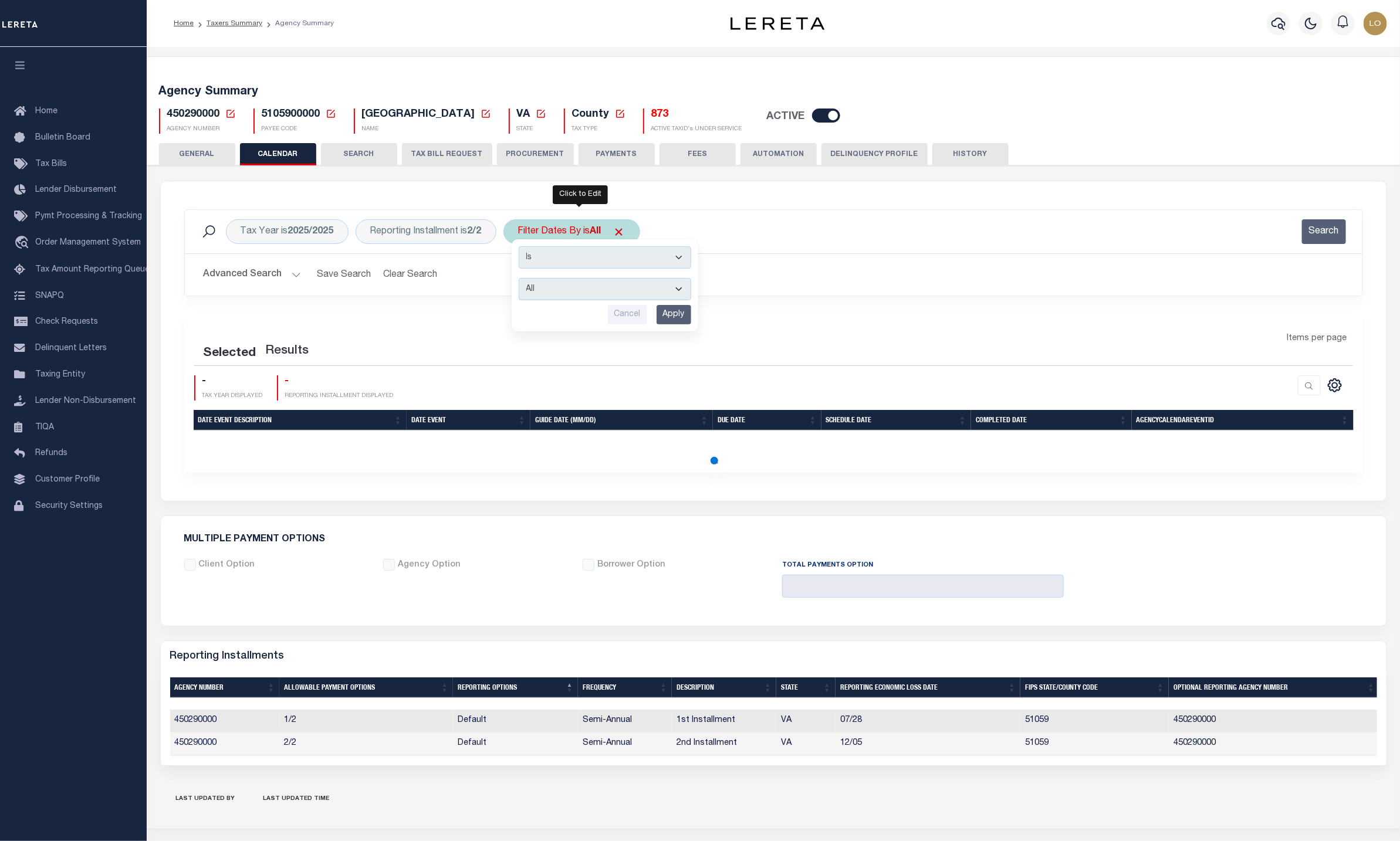
type input "1"
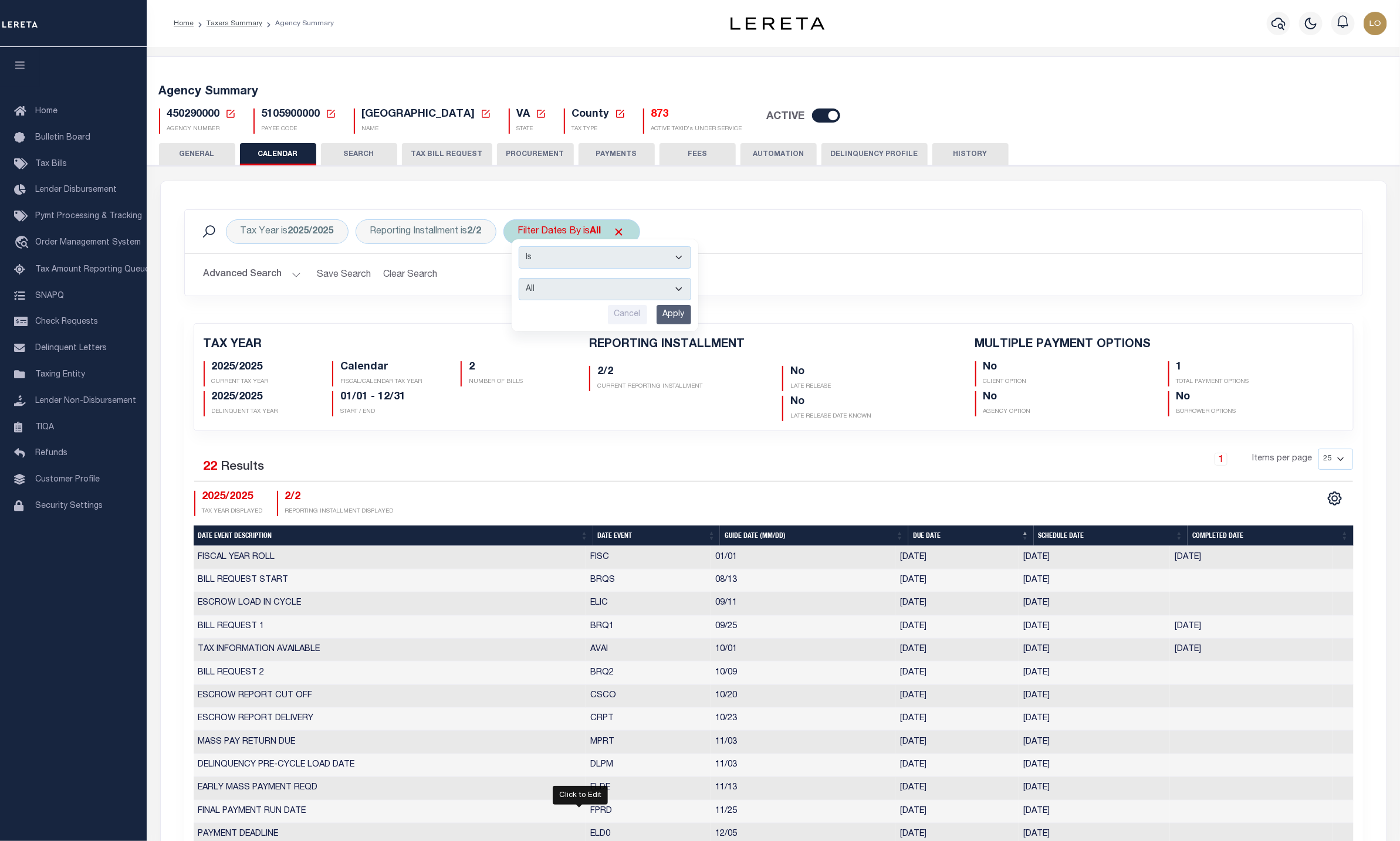
click at [565, 291] on select "Escrow Delinquency Customer Internal All" at bounding box center [604, 289] width 172 height 23
select select "1"
click at [525, 280] on select "Escrow Delinquency Customer Internal All" at bounding box center [604, 289] width 172 height 23
click at [673, 313] on input "Apply" at bounding box center [673, 314] width 34 height 19
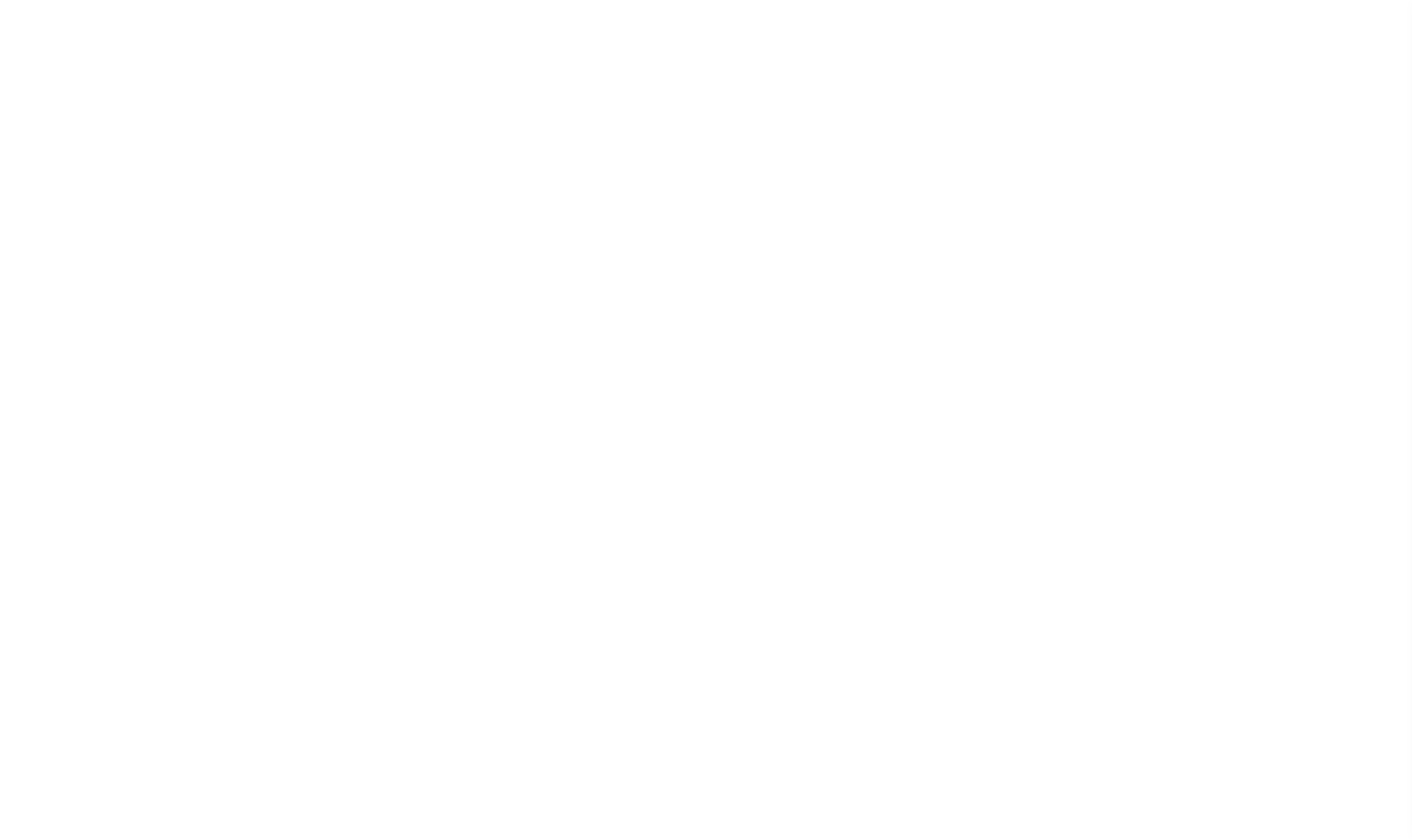
select select
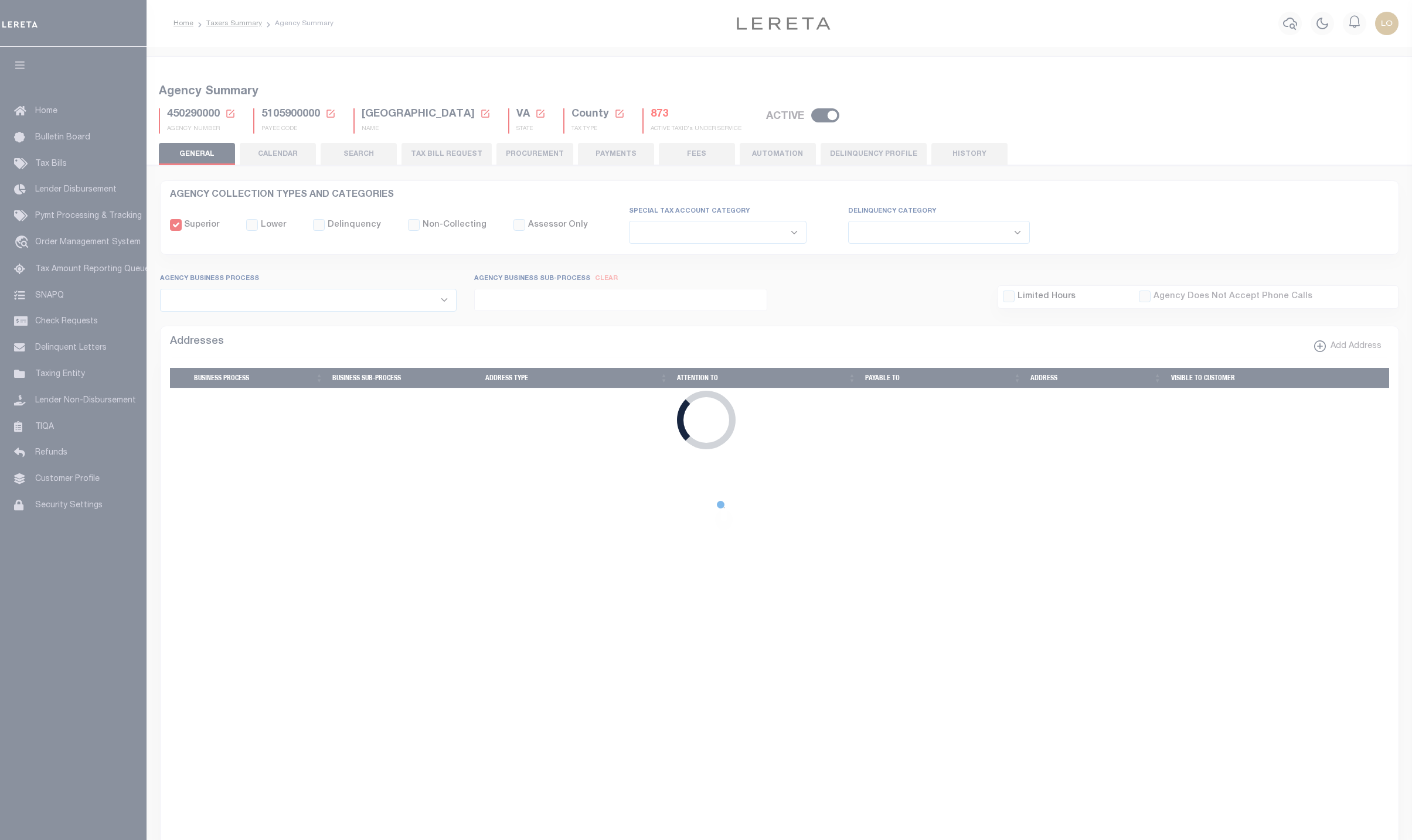
checkbox input "false"
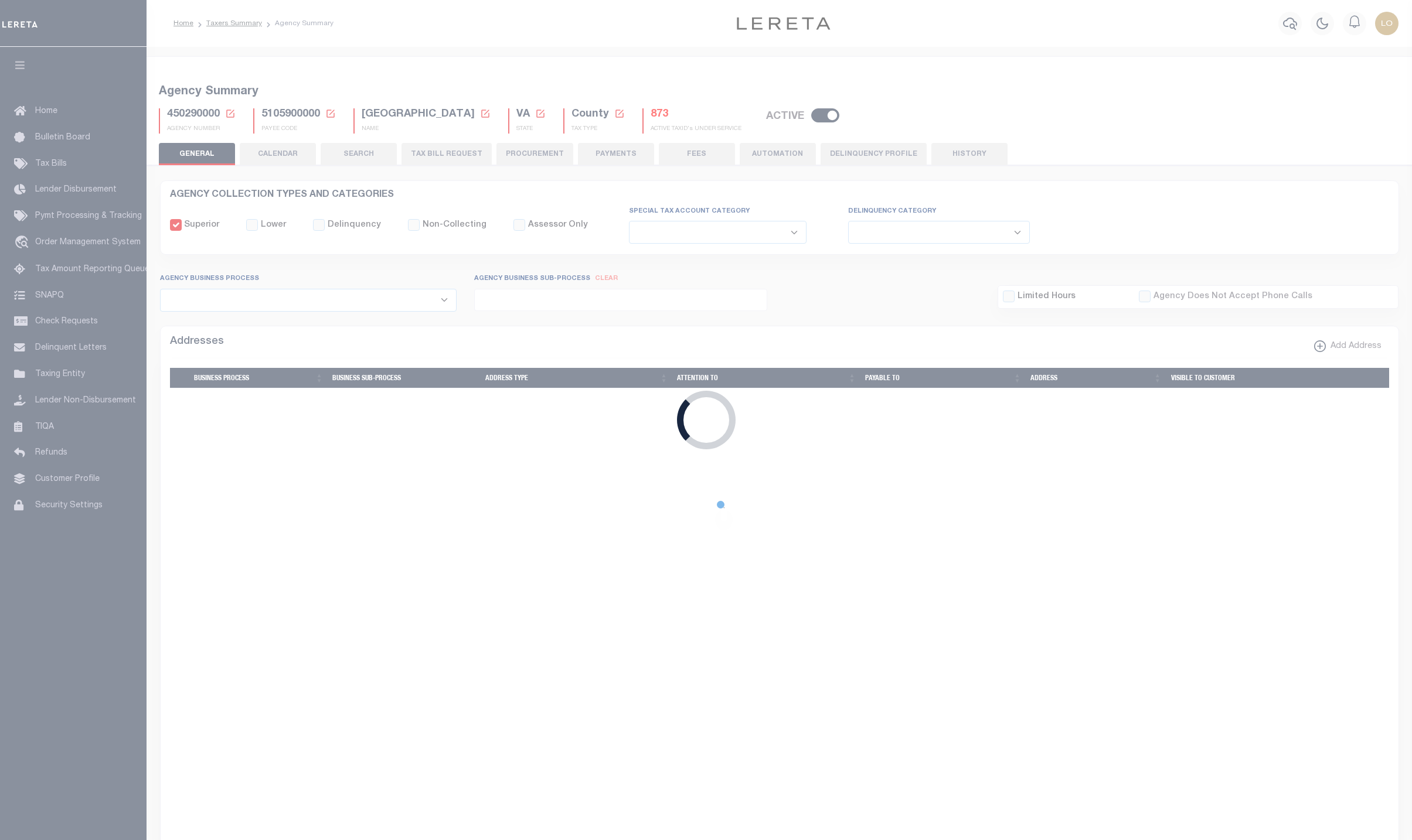
type input "5105900000"
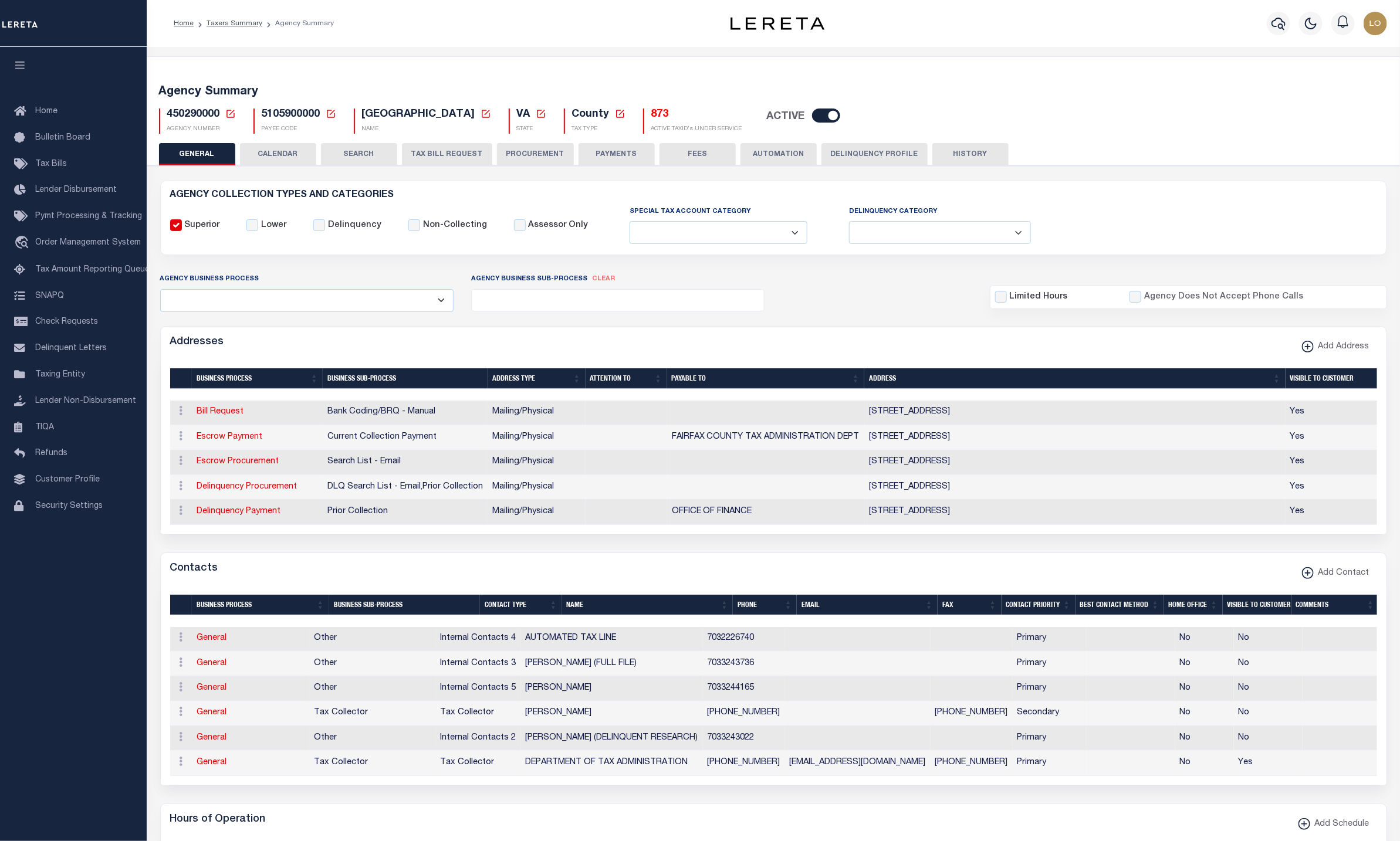
click at [291, 151] on button "CALENDAR" at bounding box center [278, 154] width 76 height 23
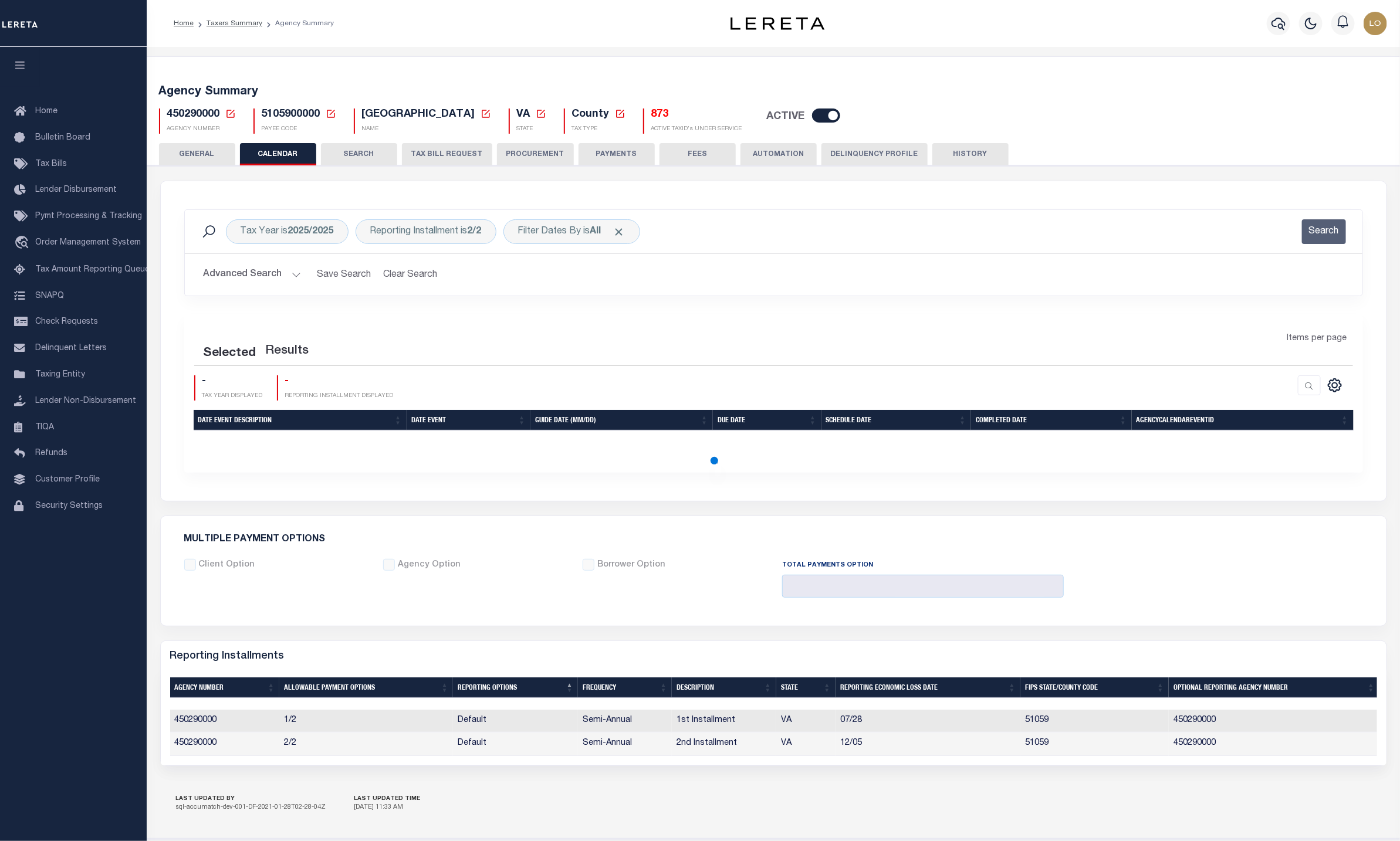
checkbox input "false"
type input "1"
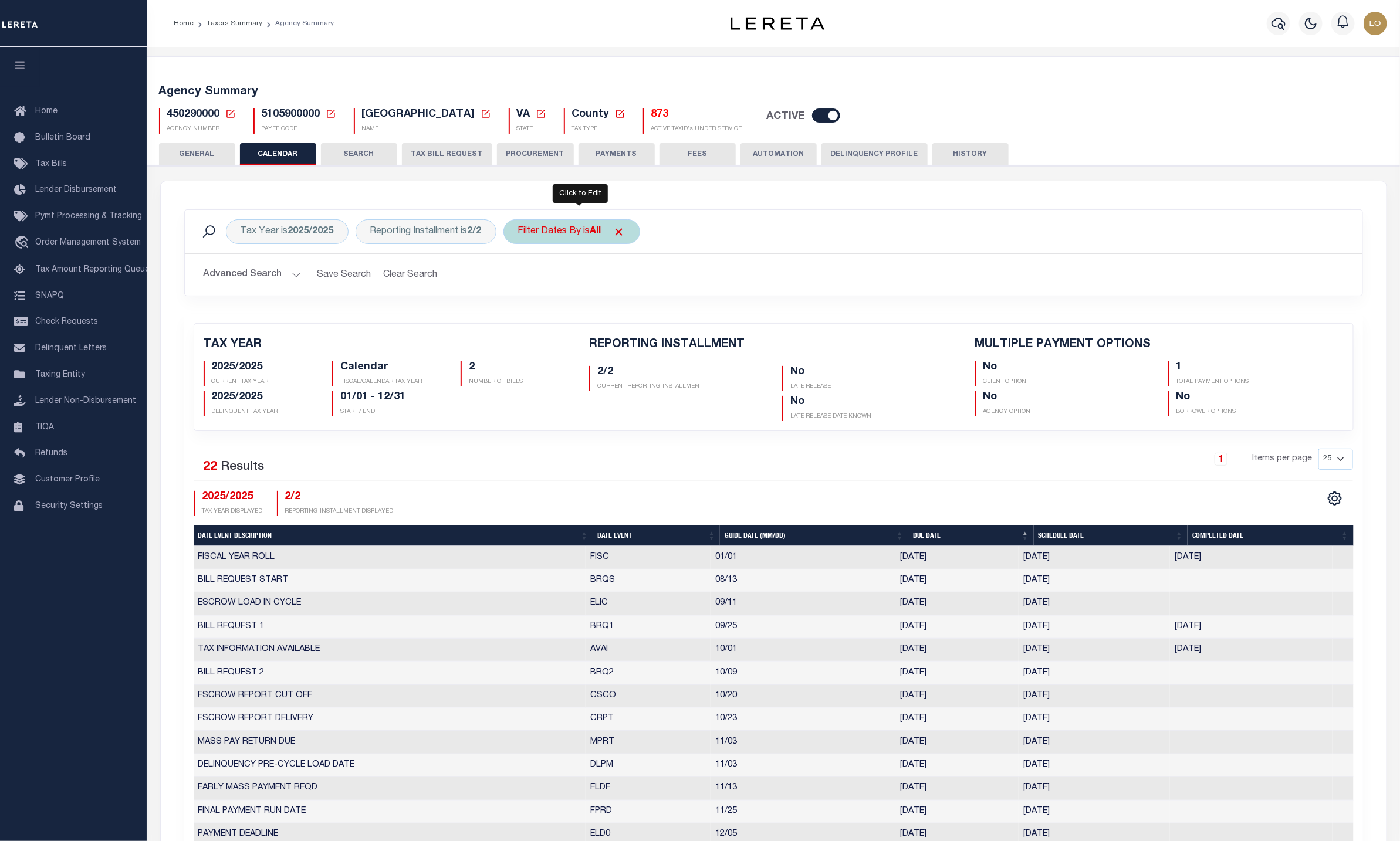
click at [615, 234] on div "Filter Dates By is All" at bounding box center [571, 231] width 137 height 24
click at [594, 282] on select "Escrow Delinquency Customer Internal All" at bounding box center [604, 289] width 172 height 23
select select "1"
click at [525, 280] on select "Escrow Delinquency Customer Internal All" at bounding box center [604, 289] width 172 height 23
click at [691, 315] on input "Apply" at bounding box center [673, 314] width 34 height 19
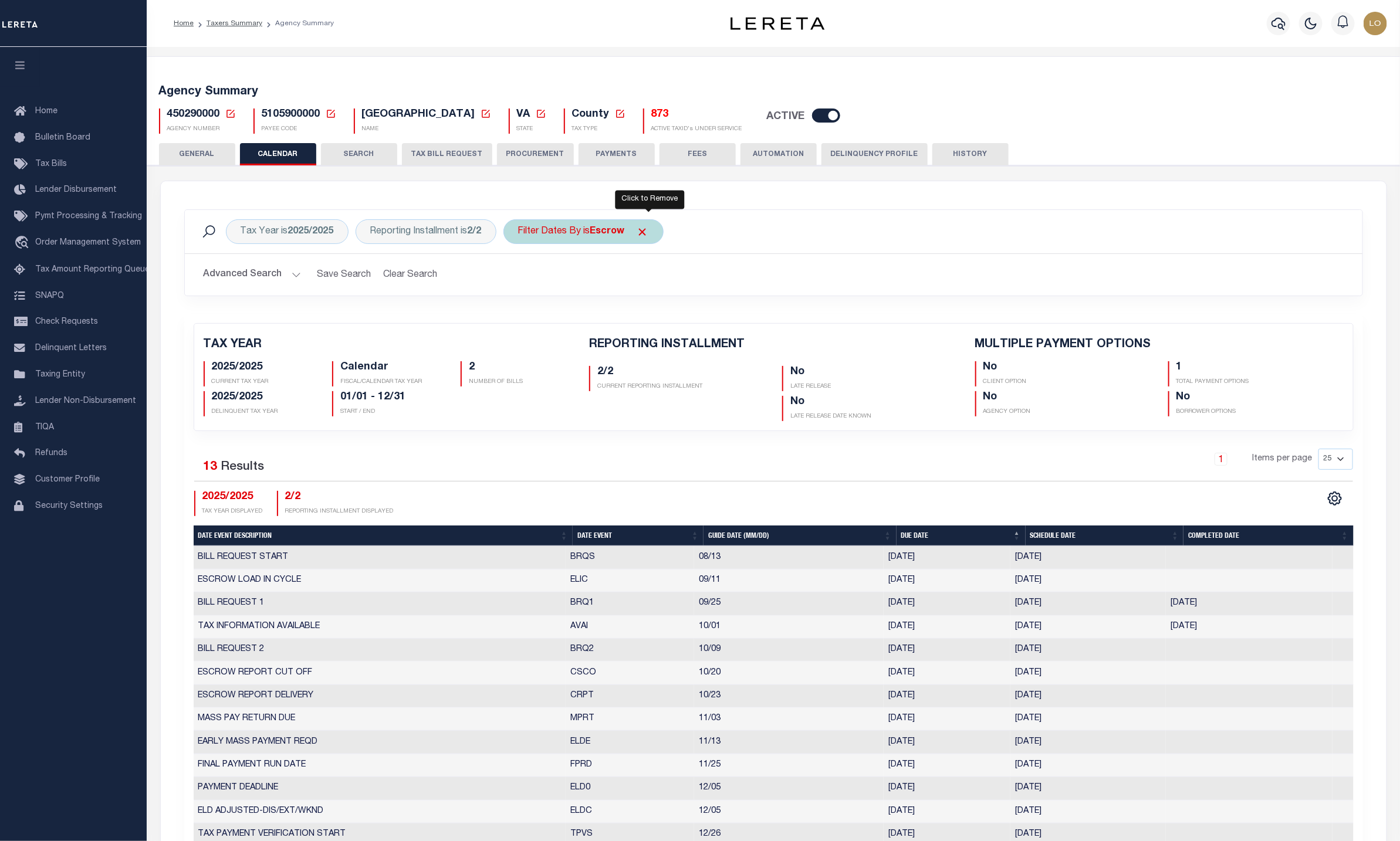
click at [649, 236] on span "Click to Remove" at bounding box center [643, 232] width 13 height 13
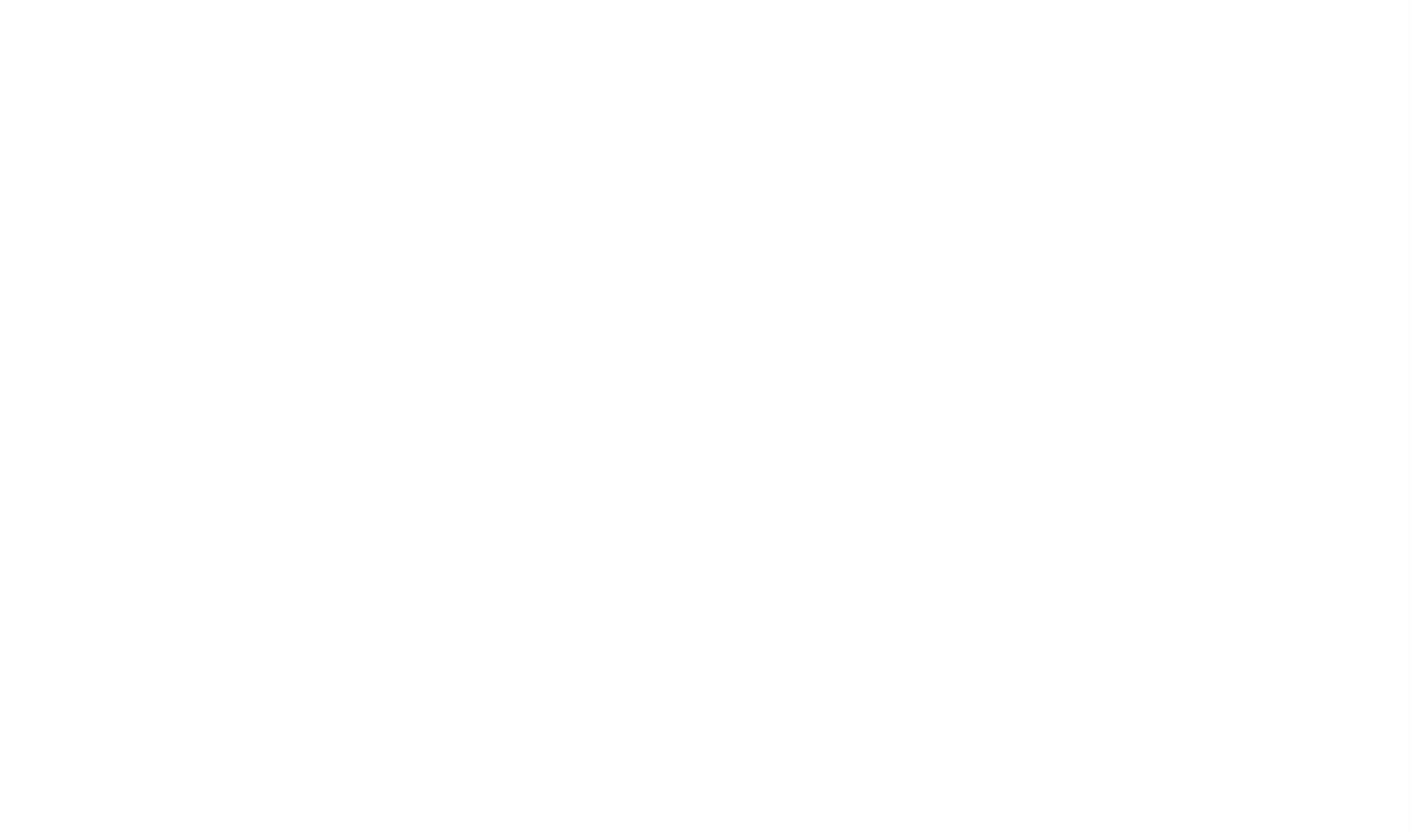
select select
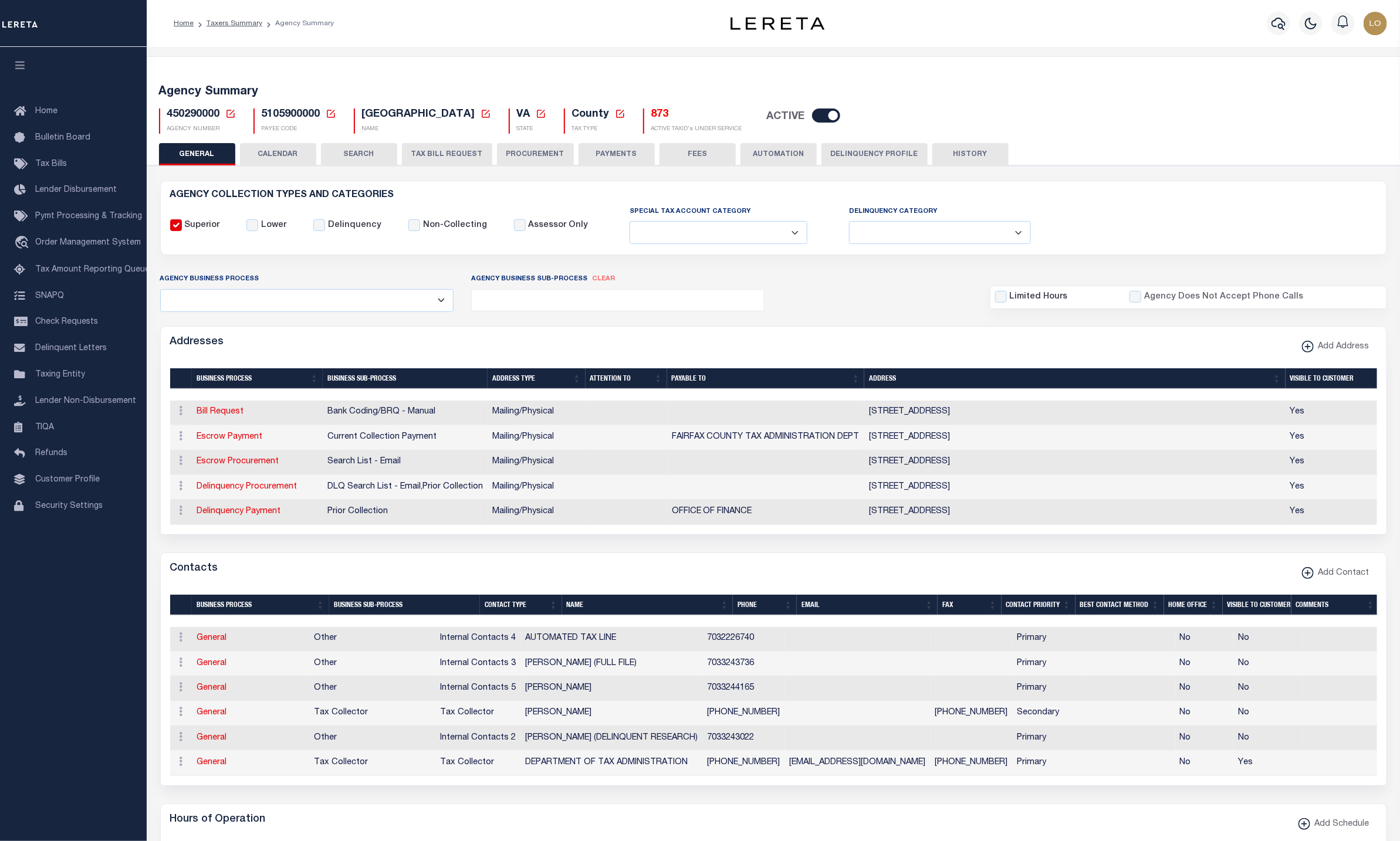
click at [278, 159] on button "CALENDAR" at bounding box center [278, 154] width 76 height 23
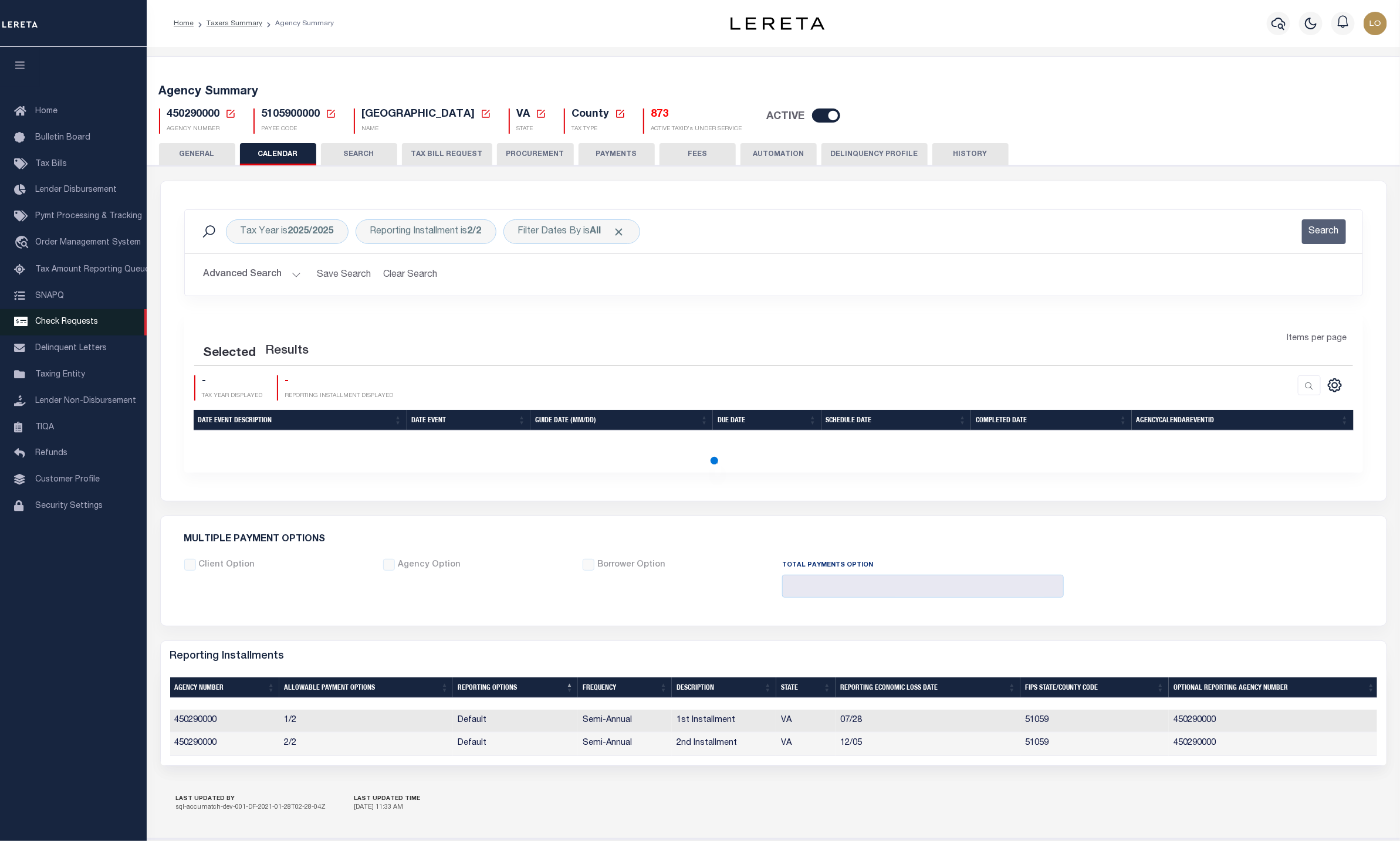
checkbox input "false"
type input "1"
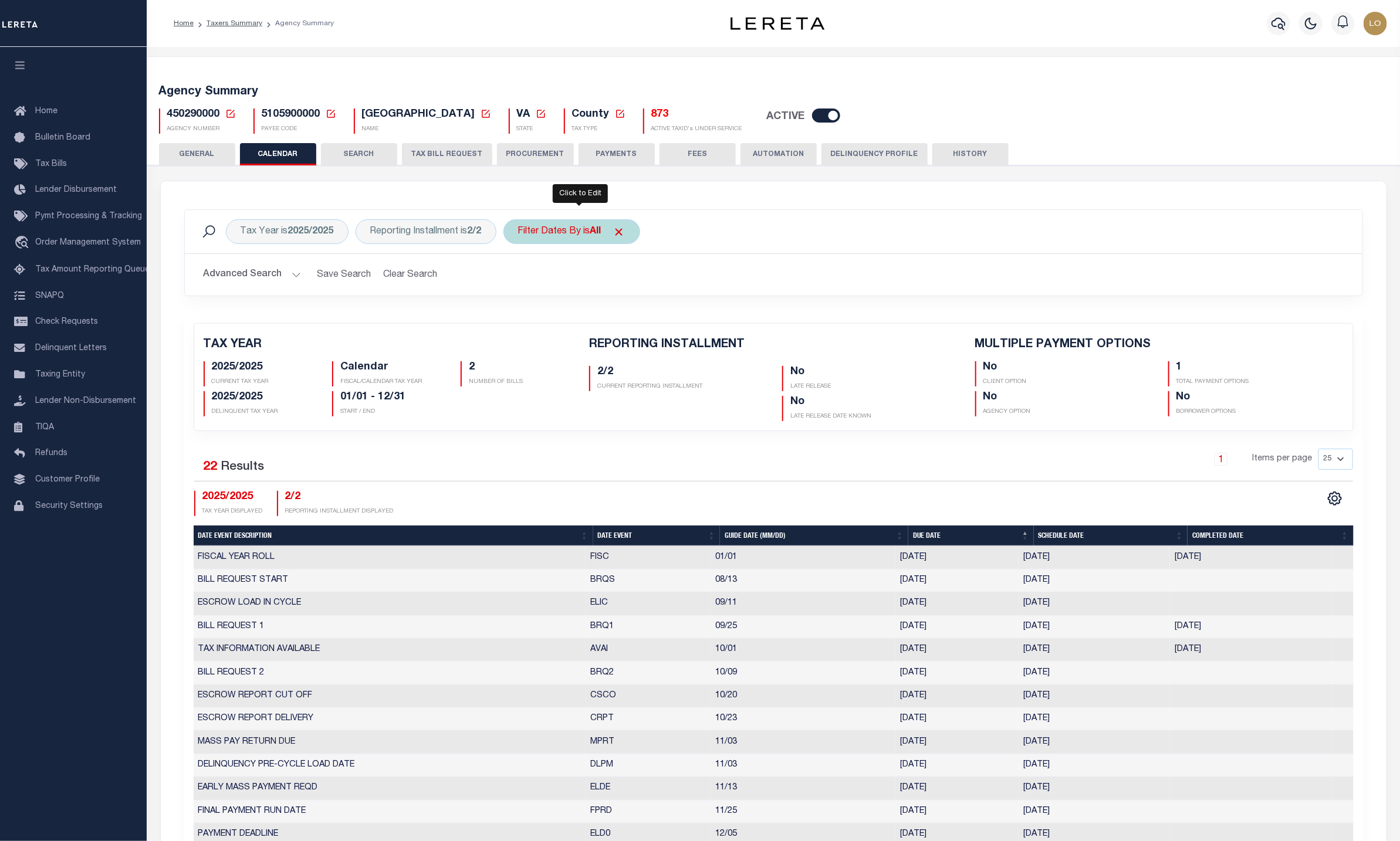
click at [592, 234] on div "Filter Dates By is All" at bounding box center [571, 231] width 137 height 24
click at [585, 292] on select "Escrow Delinquency Customer Internal All" at bounding box center [604, 289] width 172 height 23
select select "1"
click at [525, 280] on select "Escrow Delinquency Customer Internal All" at bounding box center [604, 289] width 172 height 23
click at [671, 315] on input "Apply" at bounding box center [673, 314] width 34 height 19
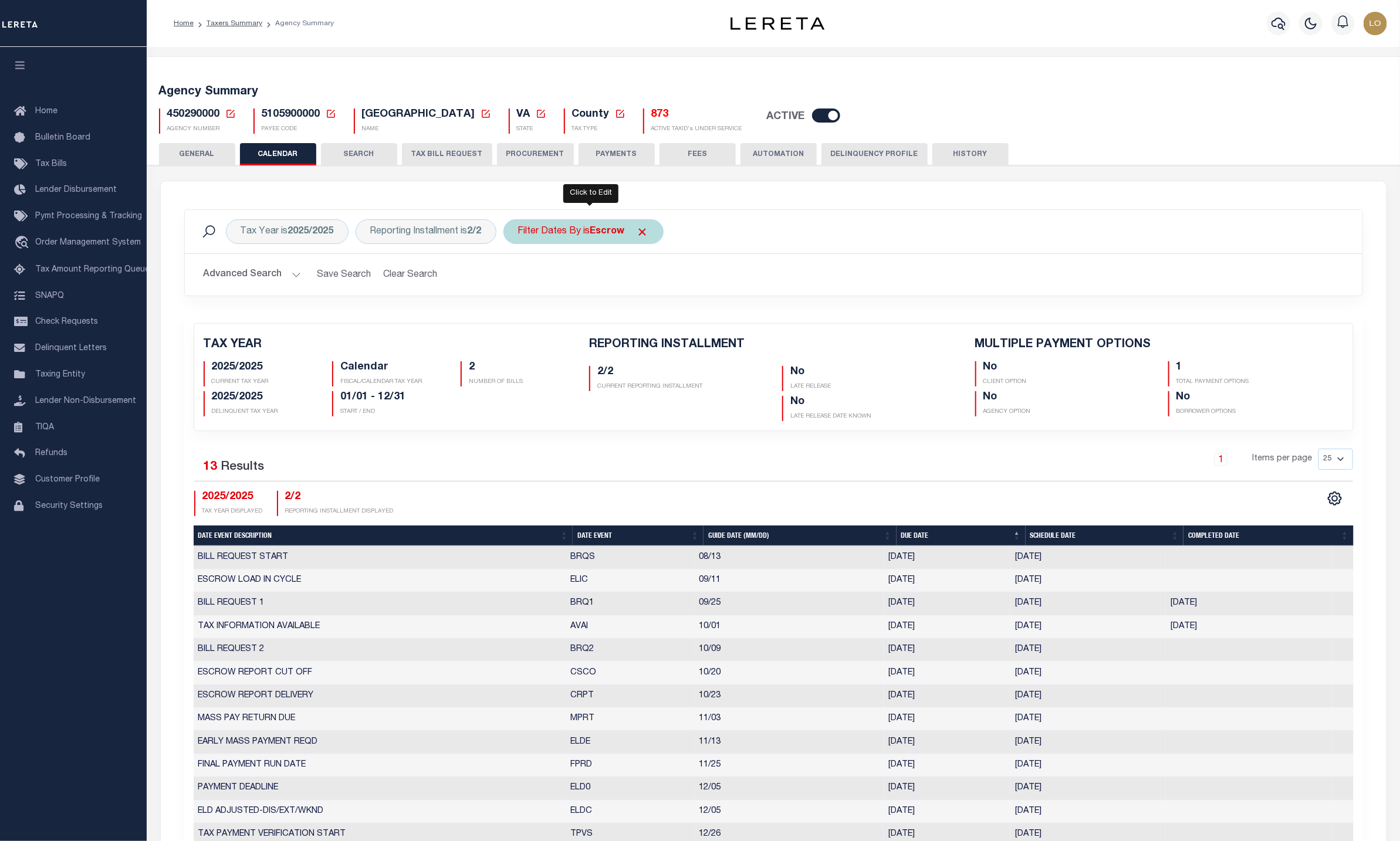
click at [572, 239] on div "Filter Dates By is Escrow" at bounding box center [583, 231] width 161 height 24
click at [620, 297] on select "Escrow Delinquency Customer Internal All" at bounding box center [604, 289] width 172 height 23
select select "3"
click at [525, 280] on select "Escrow Delinquency Customer Internal All" at bounding box center [604, 289] width 172 height 23
click at [671, 313] on input "Apply" at bounding box center [673, 314] width 34 height 19
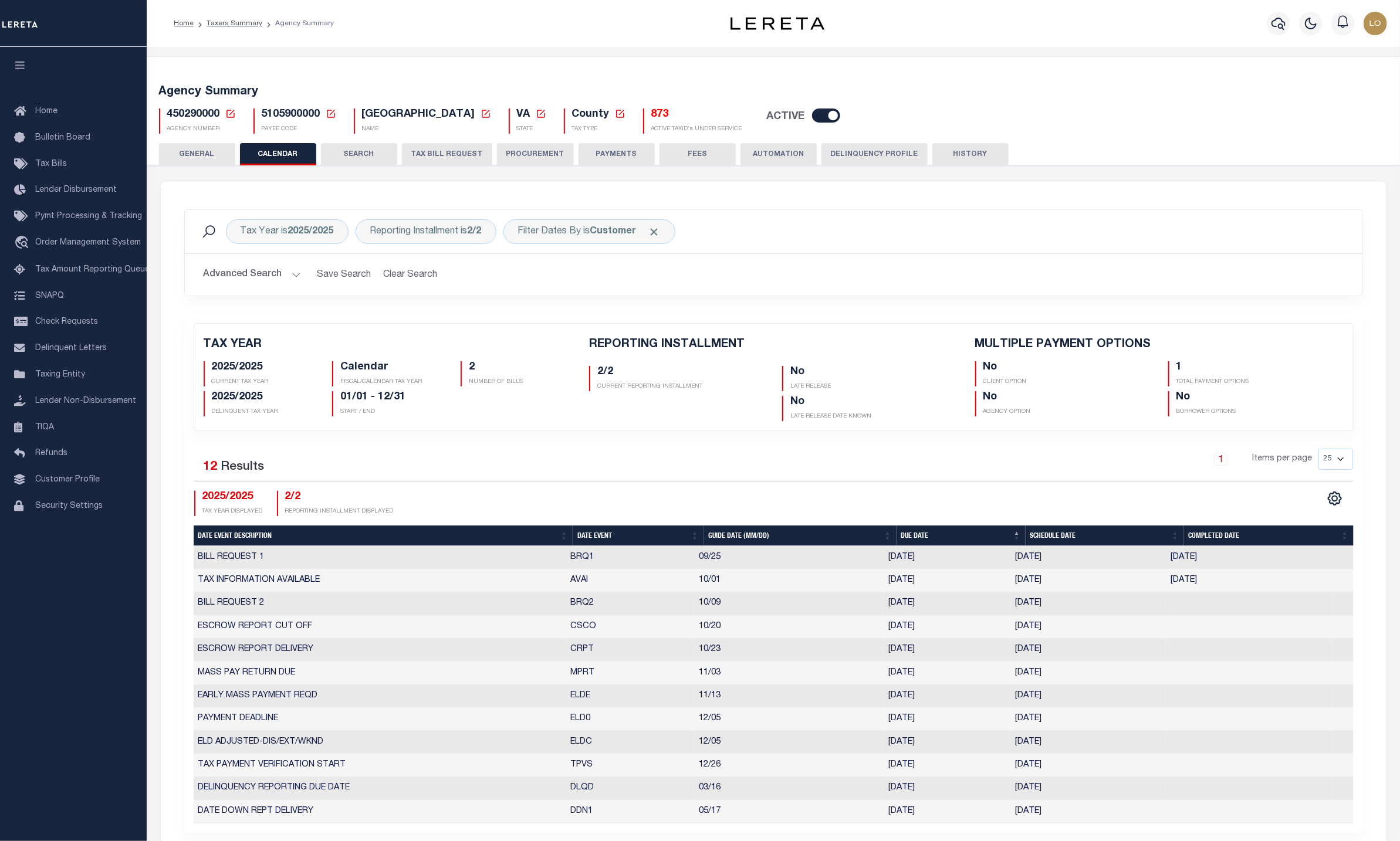
scroll to position [176, 0]
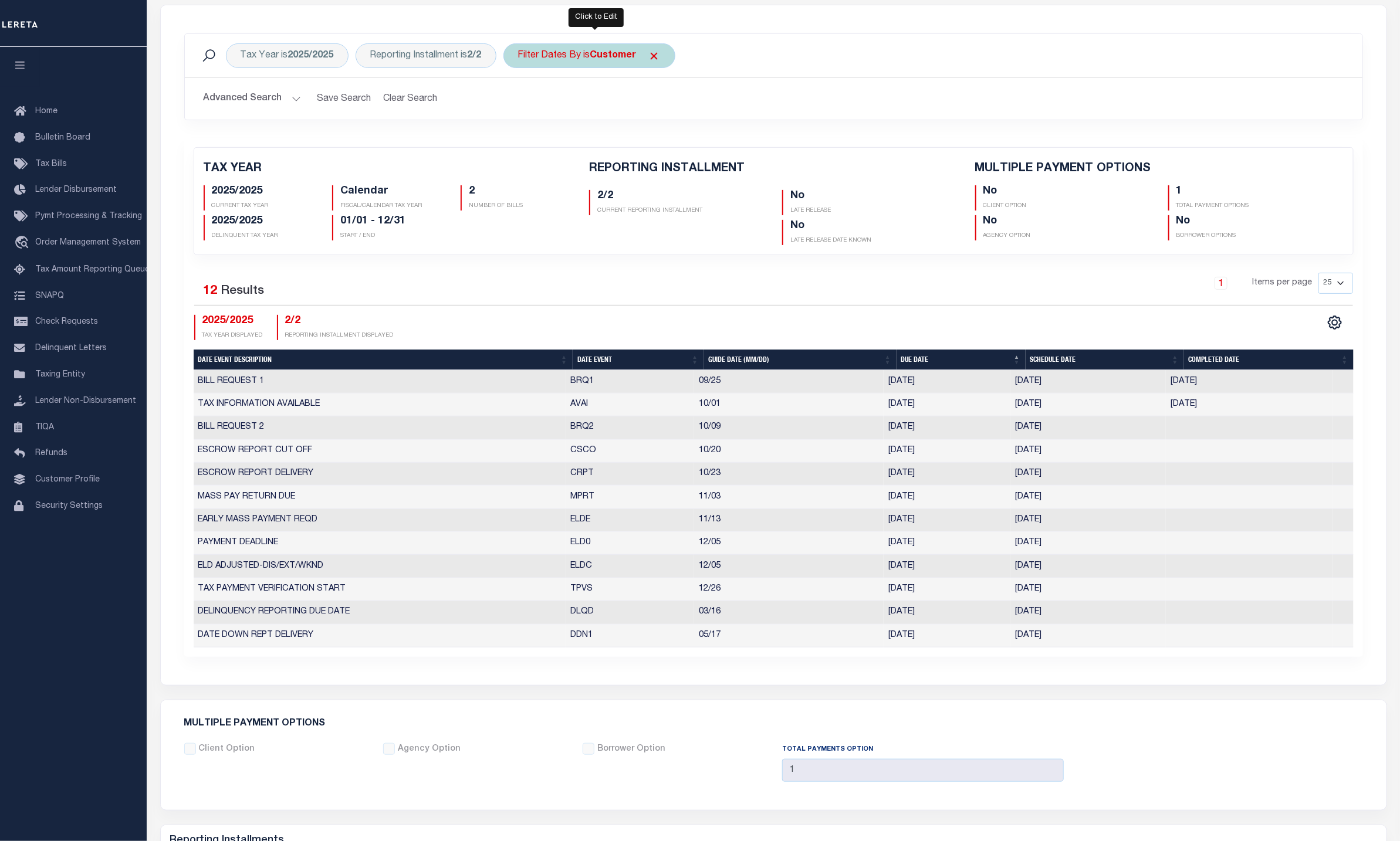
click at [614, 56] on b "Customer" at bounding box center [613, 55] width 46 height 9
click at [612, 114] on select "Escrow Delinquency Customer Internal All" at bounding box center [604, 113] width 172 height 23
select select "2"
click at [525, 104] on select "Escrow Delinquency Customer Internal All" at bounding box center [604, 113] width 172 height 23
click at [680, 141] on input "Apply" at bounding box center [673, 139] width 34 height 19
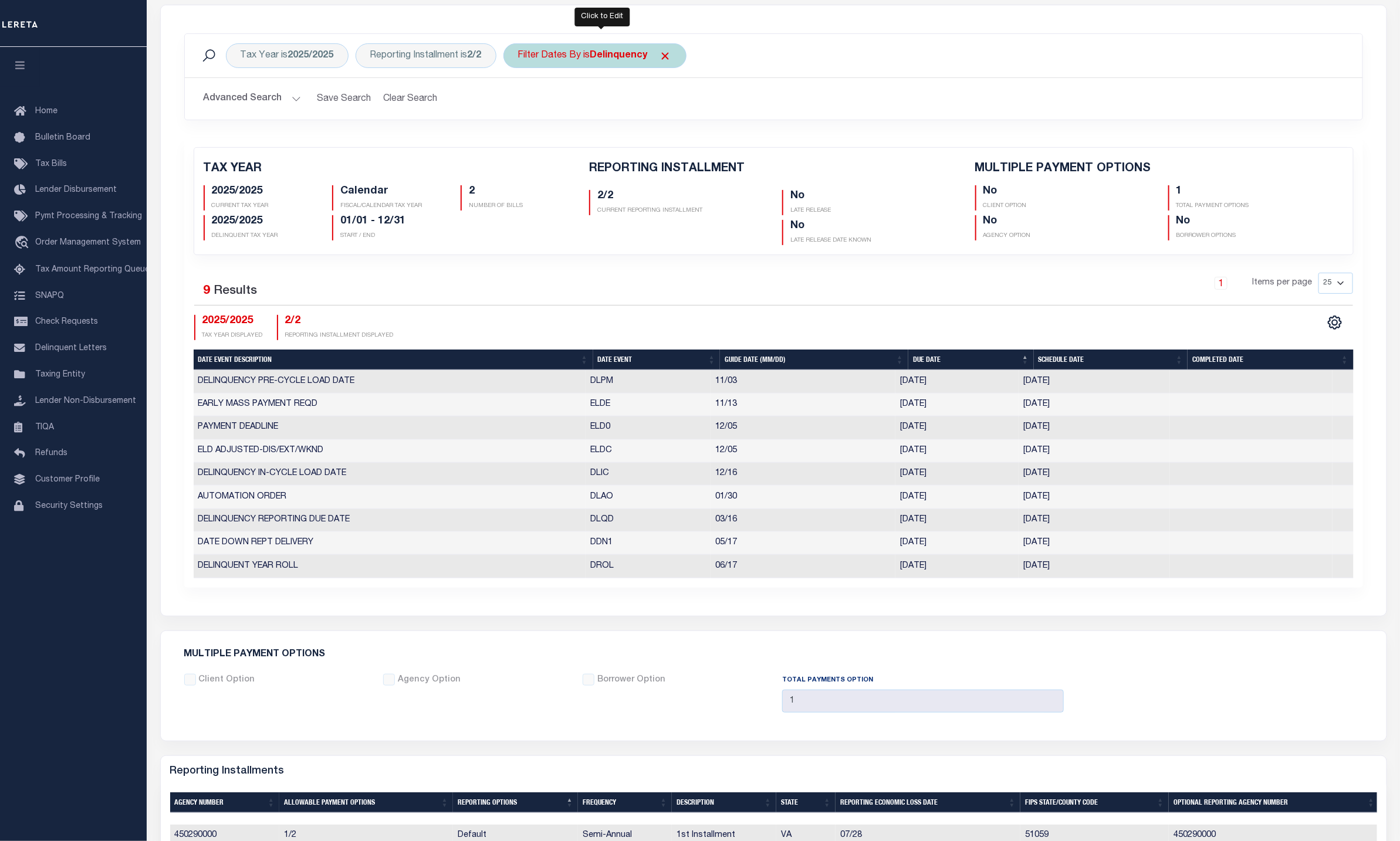
click at [661, 51] on div "Filter Dates By is Delinquency" at bounding box center [595, 55] width 183 height 24
click at [606, 99] on div "Is Contains Escrow Delinquency Customer Internal All Cancel Apply" at bounding box center [605, 109] width 187 height 92
click at [601, 108] on select "Escrow Delinquency Customer Internal All" at bounding box center [604, 113] width 172 height 23
select select "4"
click at [525, 104] on select "Escrow Delinquency Customer Internal All" at bounding box center [604, 113] width 172 height 23
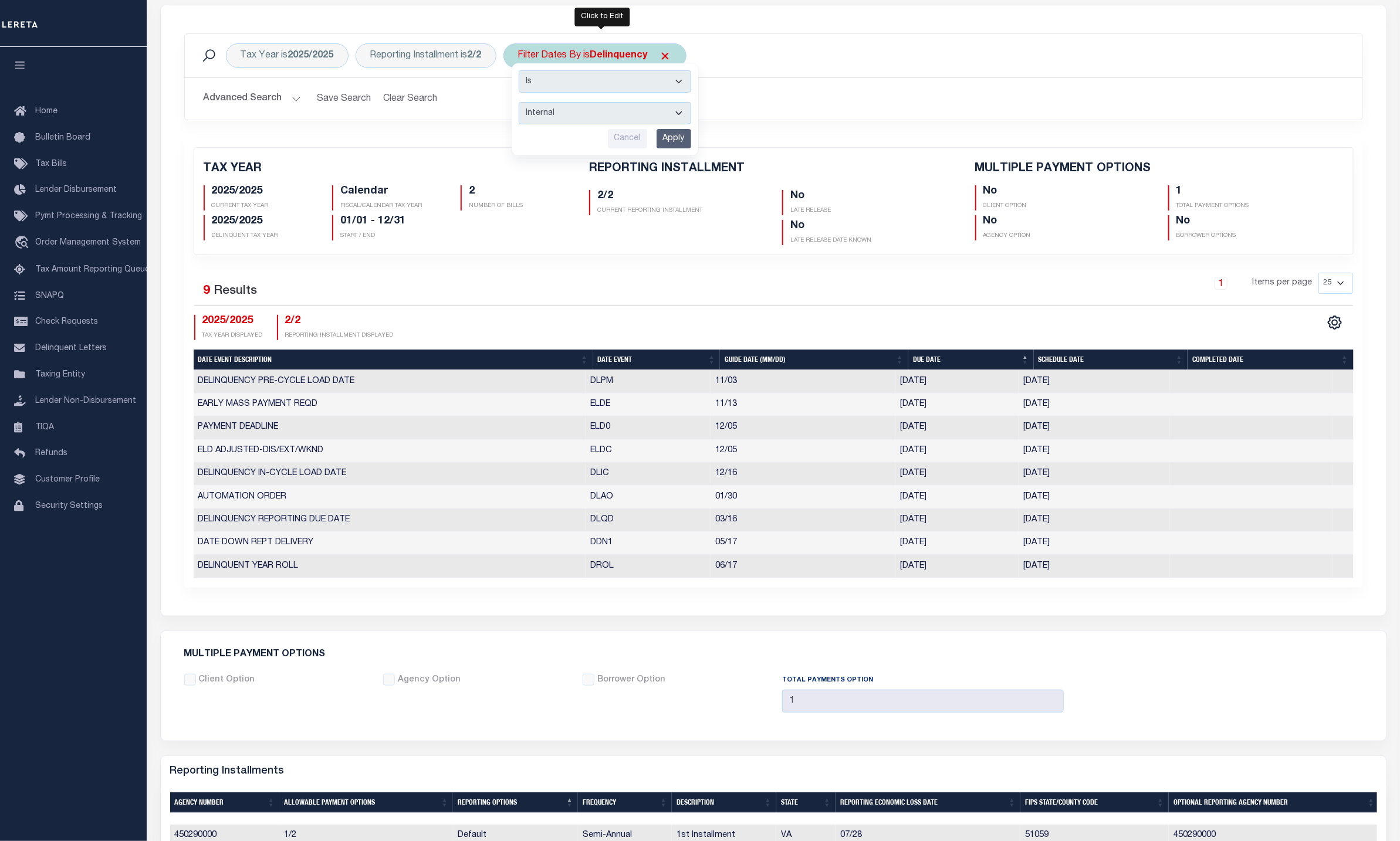
click at [678, 137] on input "Apply" at bounding box center [673, 139] width 34 height 19
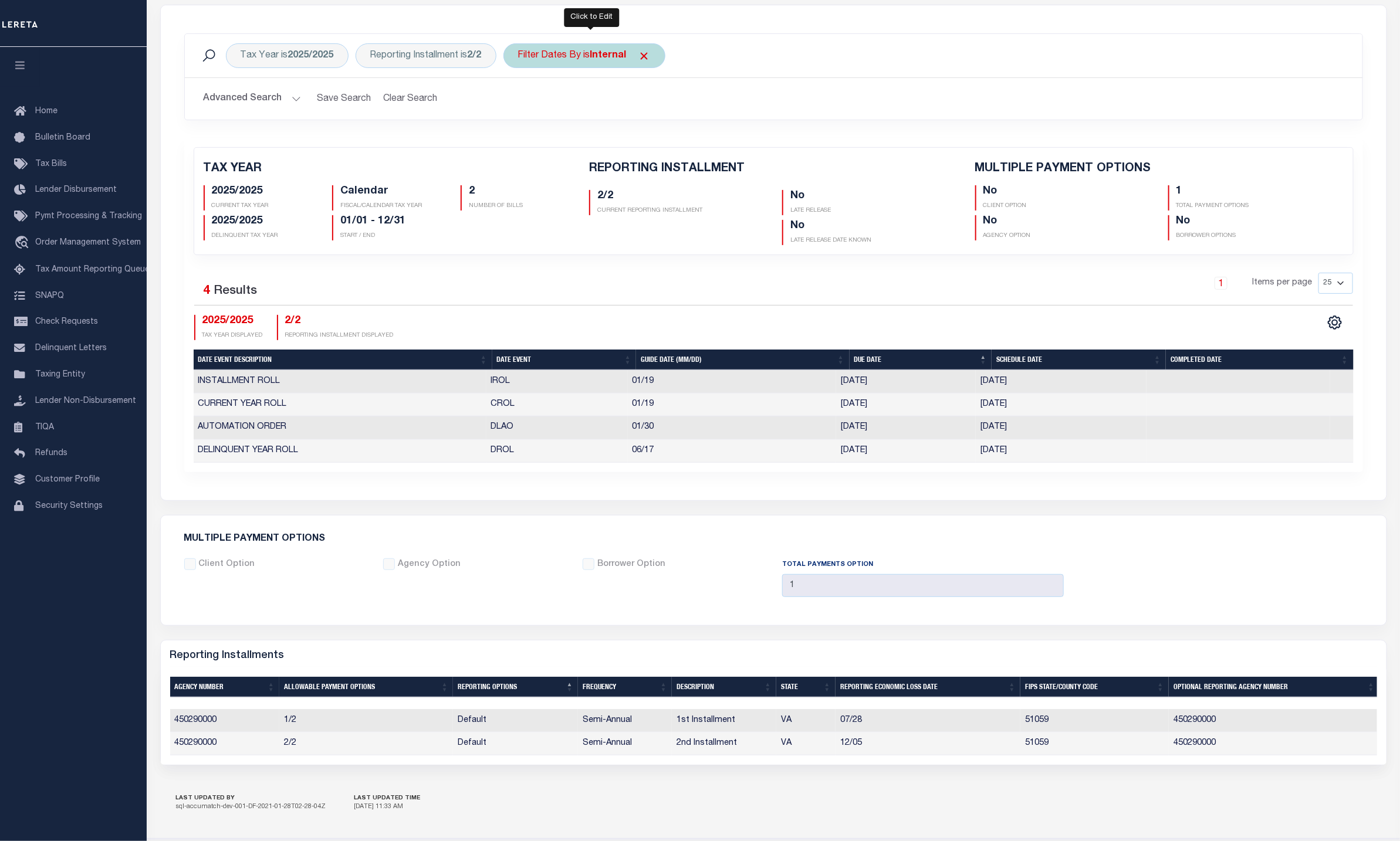
click at [594, 56] on div "Filter Dates By is Internal" at bounding box center [584, 55] width 162 height 24
click at [585, 116] on select "Escrow Delinquency Customer Internal All" at bounding box center [604, 113] width 172 height 23
select select "3"
click at [525, 104] on select "Escrow Delinquency Customer Internal All" at bounding box center [604, 113] width 172 height 23
click at [671, 143] on input "Apply" at bounding box center [673, 139] width 34 height 19
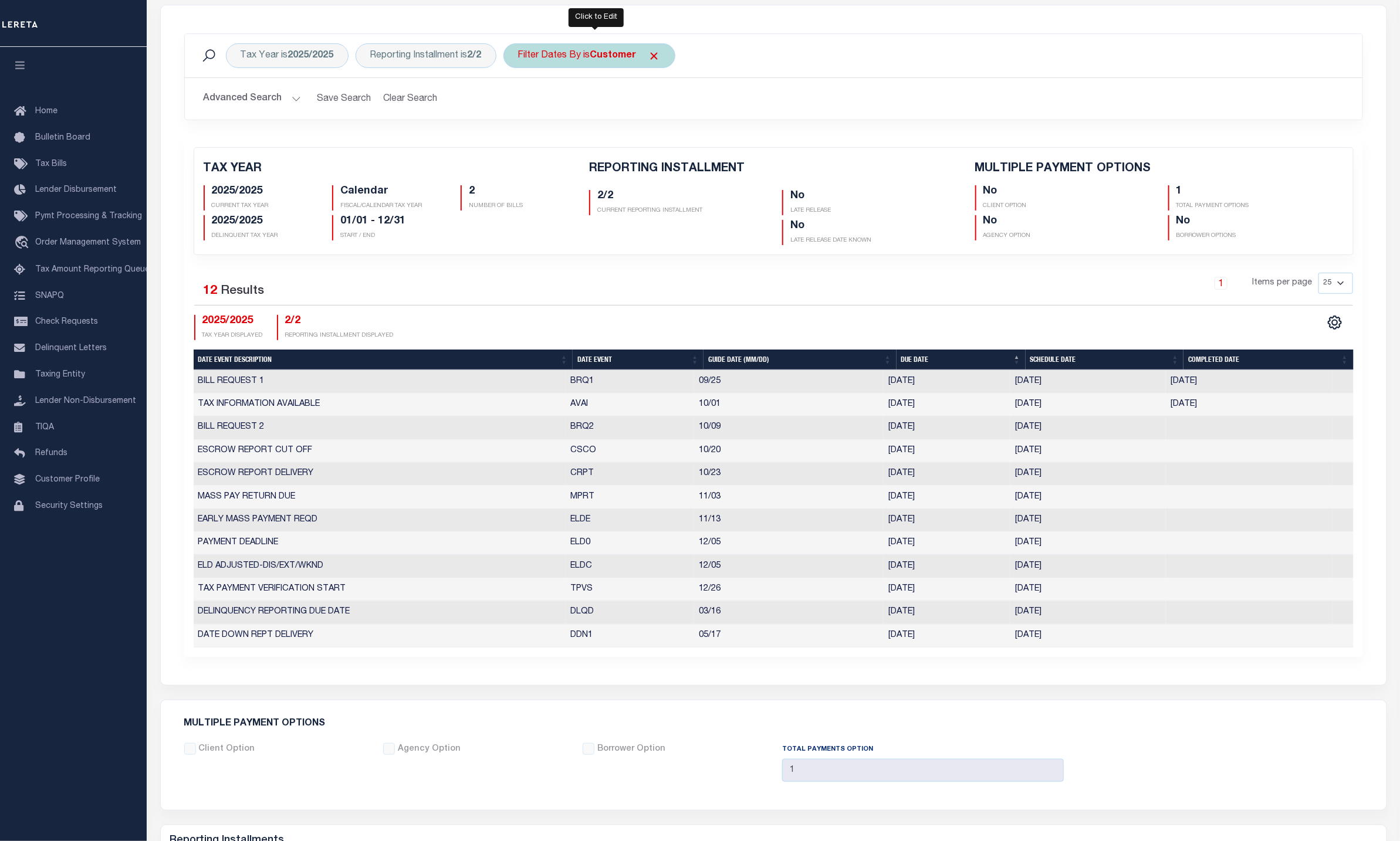
click at [606, 66] on div "Filter Dates By is Customer" at bounding box center [589, 55] width 172 height 24
click at [625, 113] on select "Escrow Delinquency Customer Internal All" at bounding box center [604, 113] width 172 height 23
select select "2"
click at [525, 104] on select "Escrow Delinquency Customer Internal All" at bounding box center [604, 113] width 172 height 23
click at [676, 148] on input "Apply" at bounding box center [673, 139] width 34 height 19
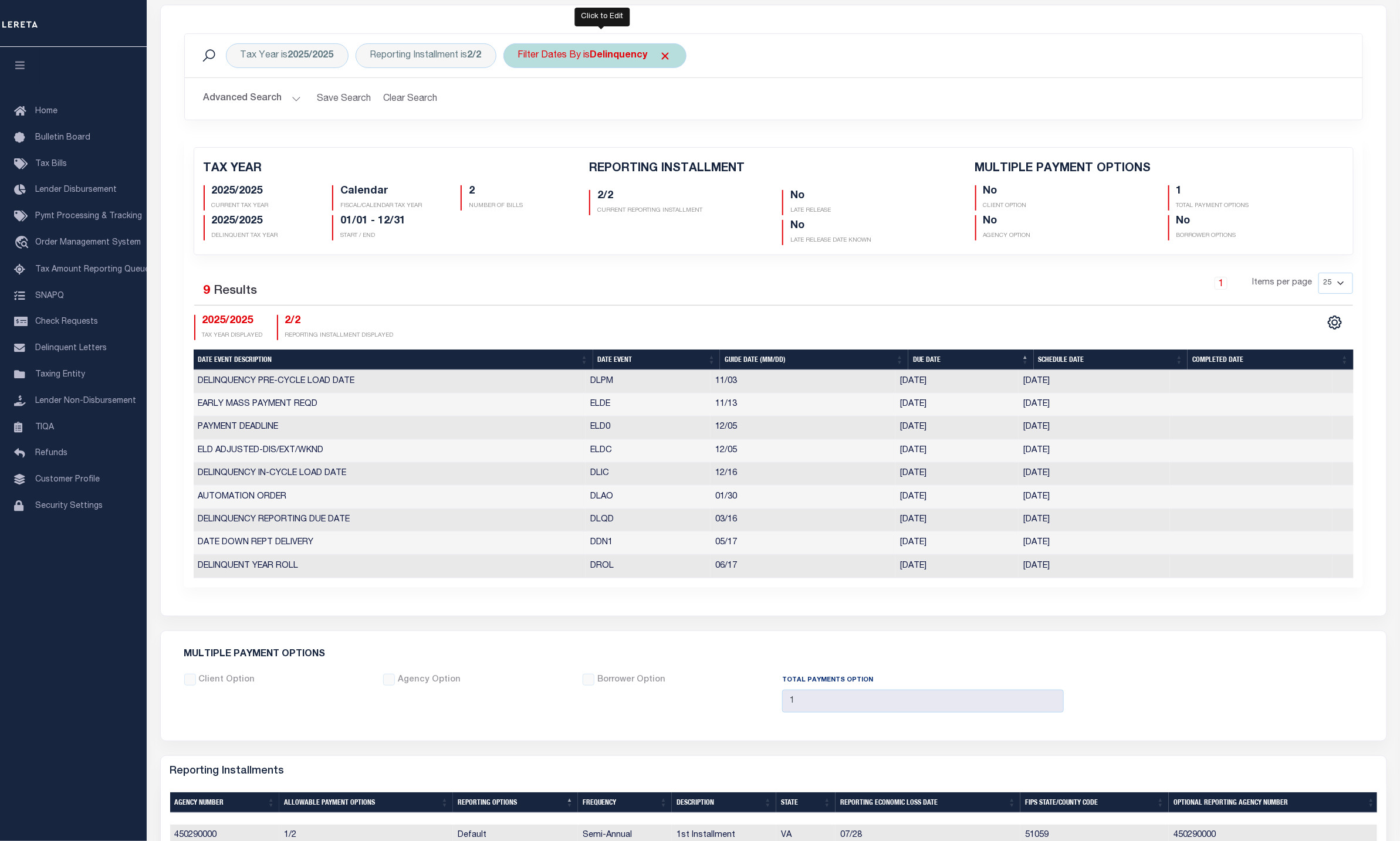
click at [592, 55] on div "Filter Dates By is Delinquency" at bounding box center [595, 55] width 183 height 24
click at [587, 108] on select "Escrow Delinquency Customer Internal All" at bounding box center [604, 113] width 172 height 23
select select "1"
click at [525, 104] on select "Escrow Delinquency Customer Internal All" at bounding box center [604, 113] width 172 height 23
click at [670, 146] on input "Apply" at bounding box center [673, 139] width 34 height 19
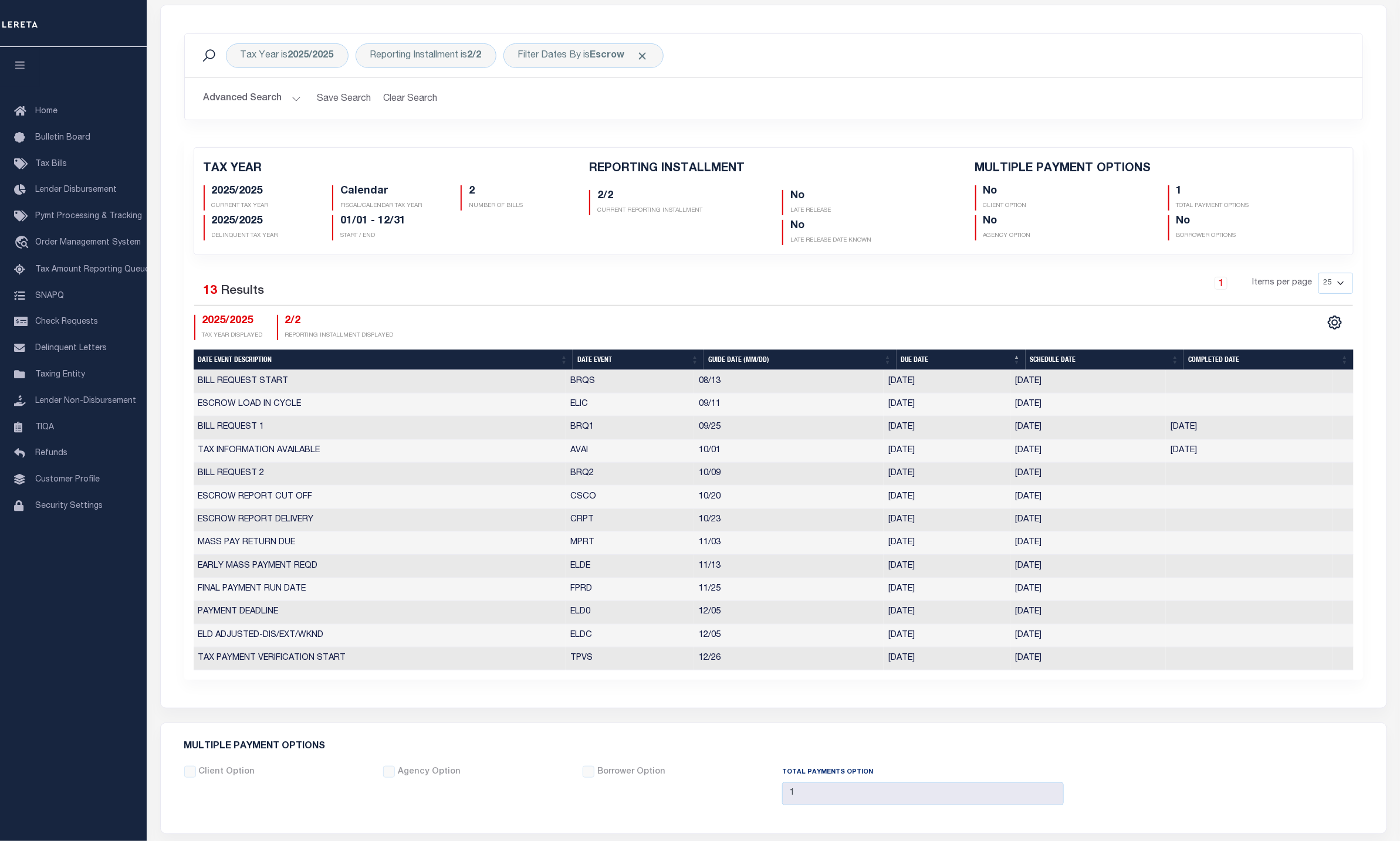
click at [585, 283] on div "1 Items per page 25 50 125 150 175 200" at bounding box center [920, 288] width 865 height 30
click at [603, 60] on b "Escrow" at bounding box center [608, 55] width 34 height 9
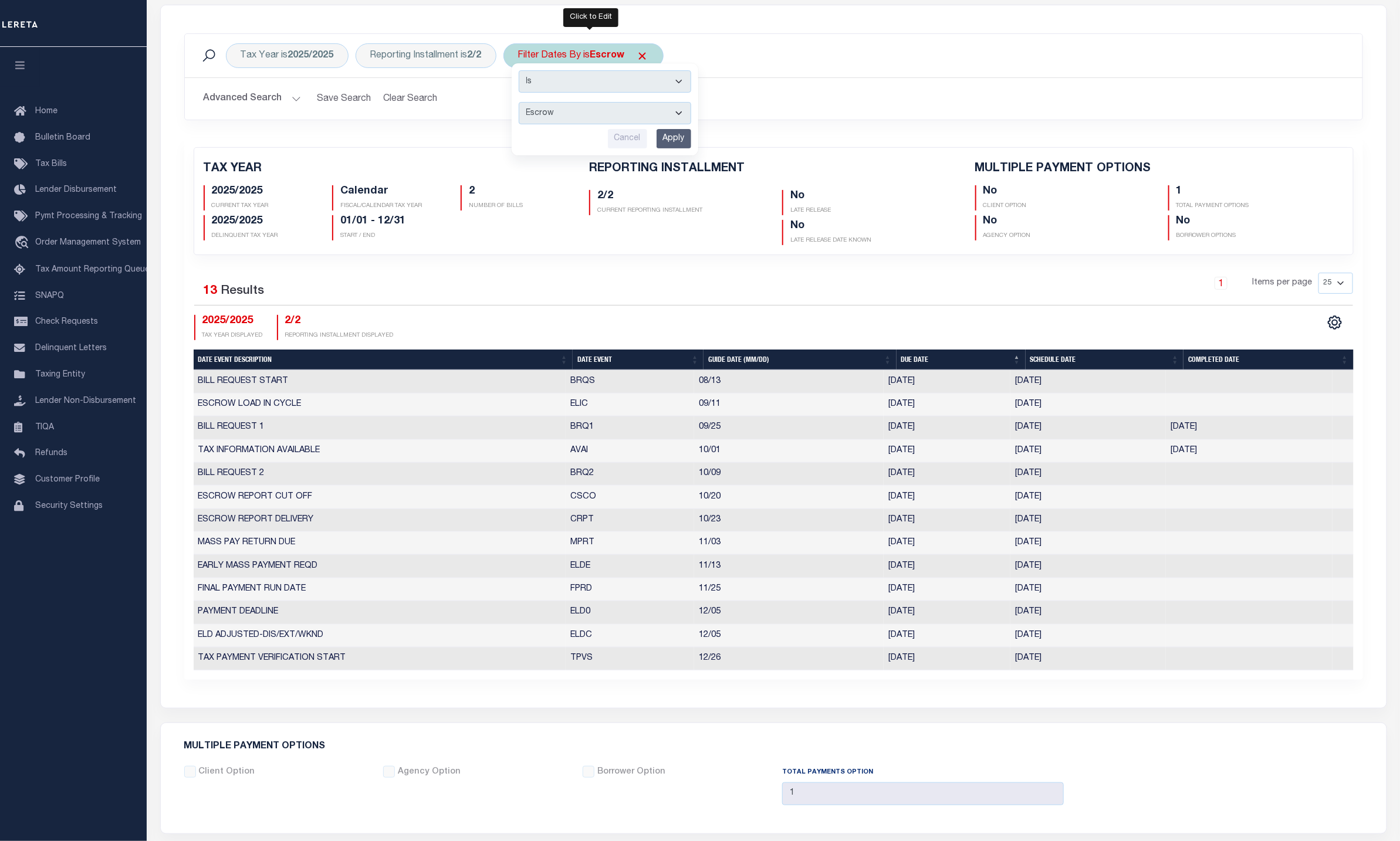
click at [573, 110] on select "Escrow Delinquency Customer Internal All" at bounding box center [604, 113] width 172 height 23
select select "0"
click at [525, 104] on select "Escrow Delinquency Customer Internal All" at bounding box center [604, 113] width 172 height 23
click at [674, 145] on input "Apply" at bounding box center [673, 139] width 34 height 19
